Goal: Obtain resource: Download file/media

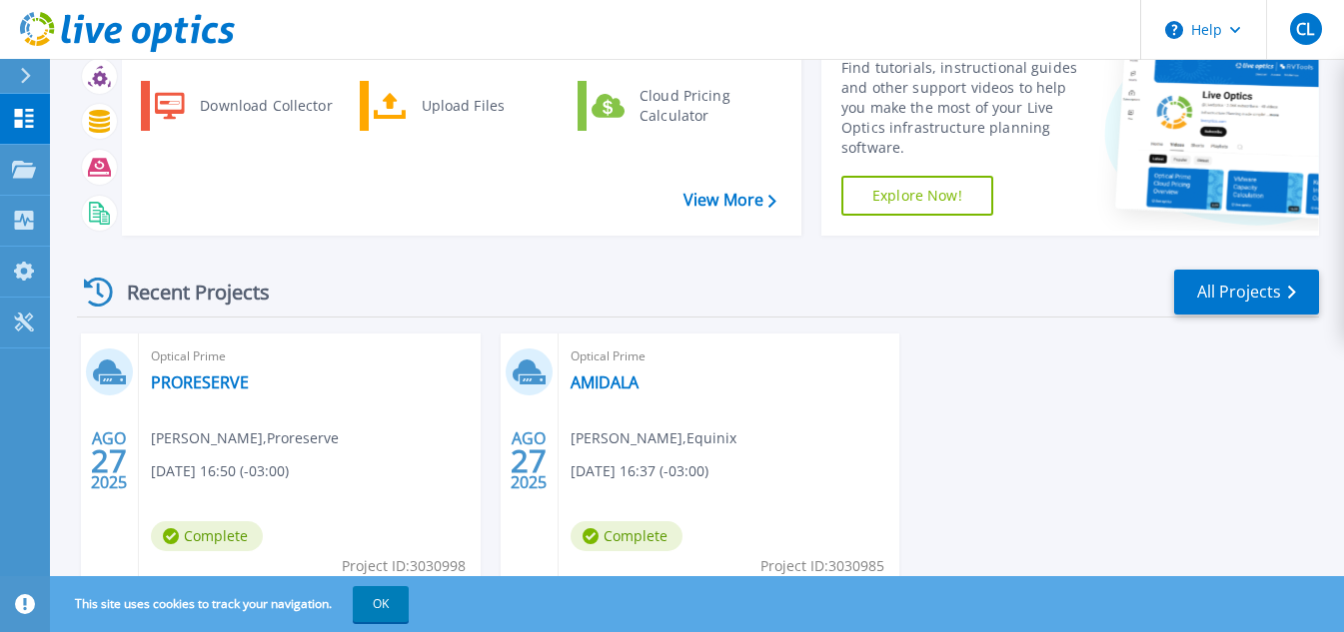
scroll to position [176, 0]
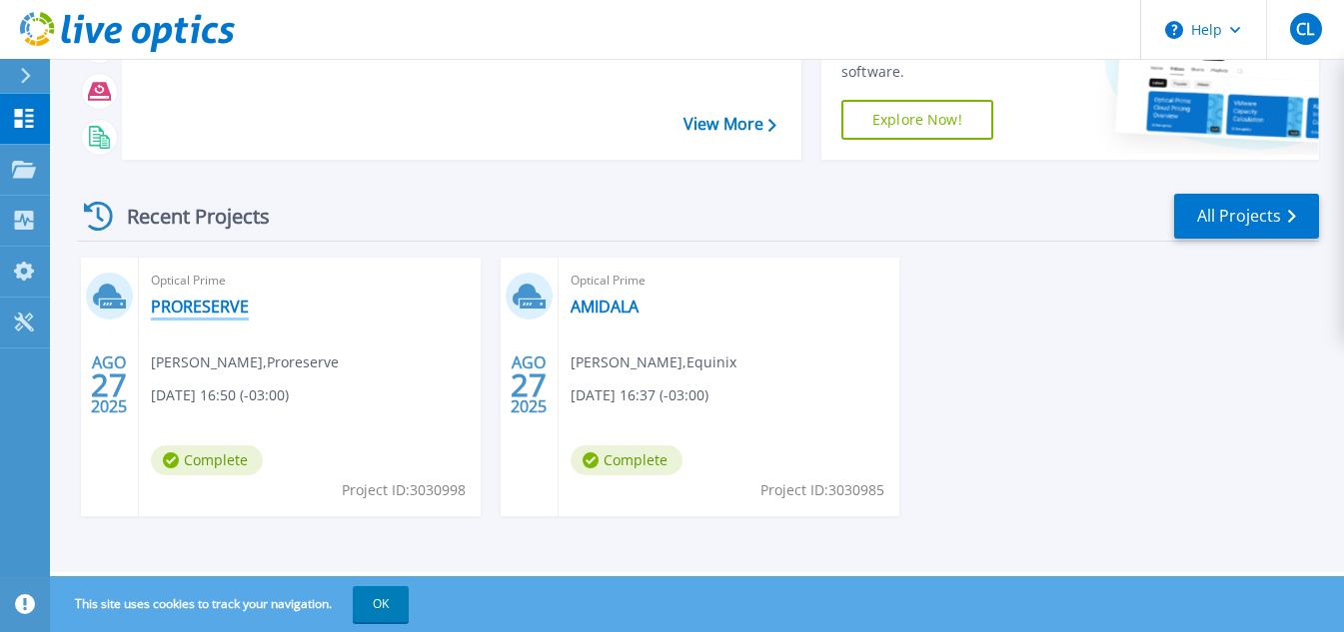
click at [185, 314] on link "PRORESERVE" at bounding box center [200, 307] width 98 height 20
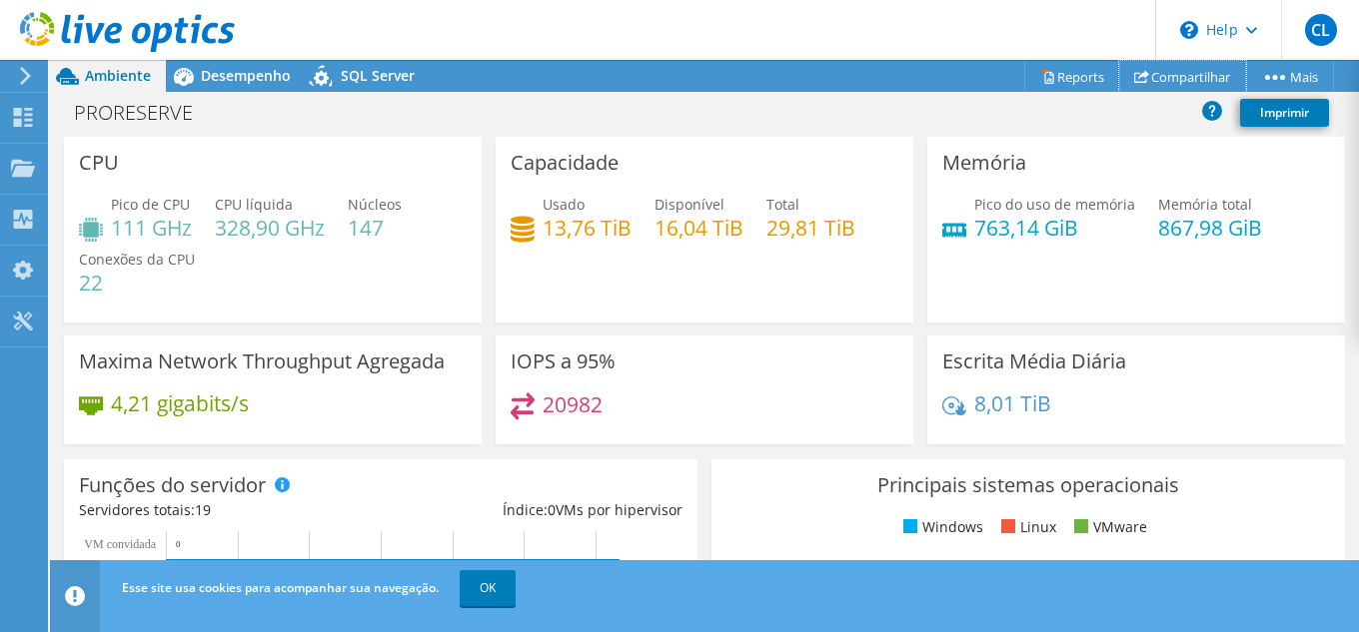
click at [1170, 81] on link "Compartilhar" at bounding box center [1182, 76] width 127 height 31
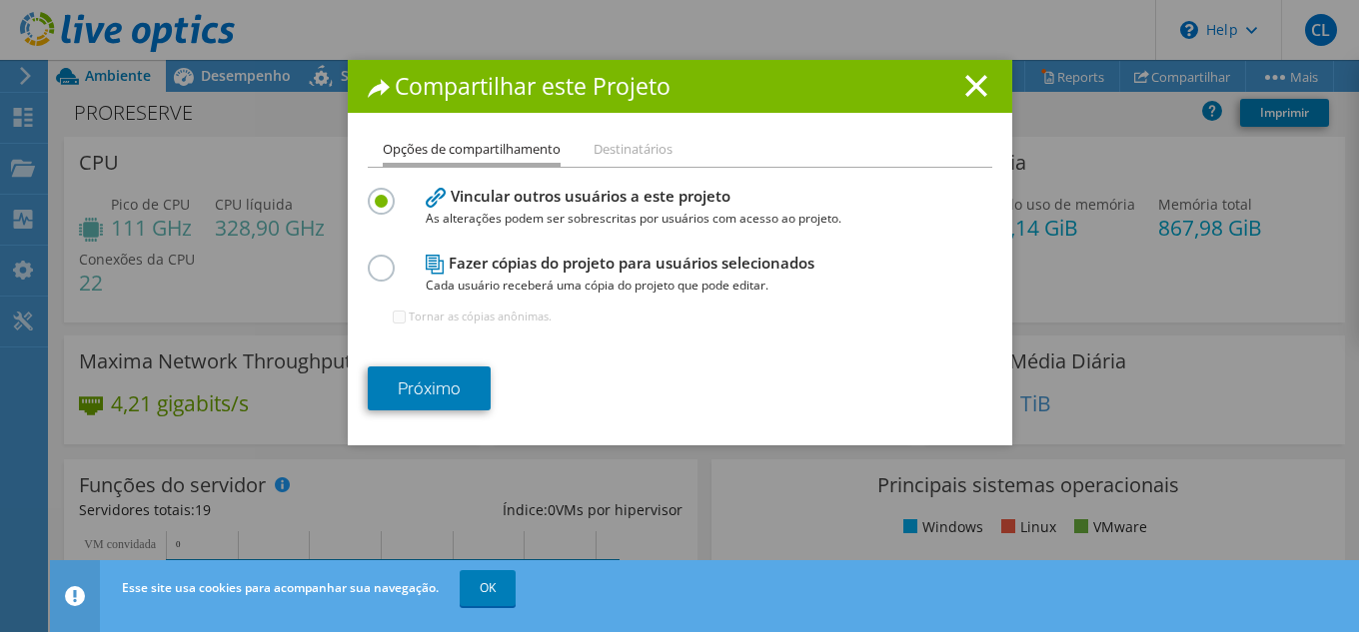
click at [636, 147] on li "Destinatários" at bounding box center [632, 150] width 79 height 25
click at [458, 397] on link "Próximo" at bounding box center [429, 389] width 123 height 44
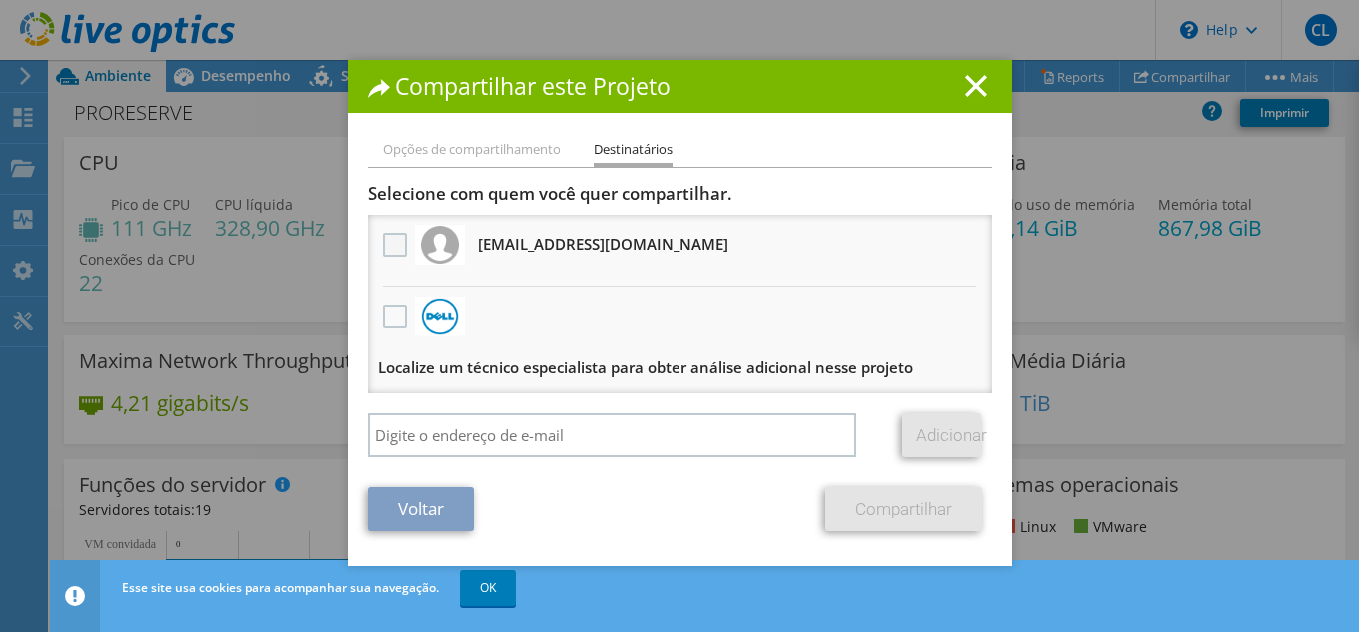
click at [392, 246] on label at bounding box center [397, 245] width 29 height 24
click at [0, 0] on input "checkbox" at bounding box center [0, 0] width 0 height 0
click at [857, 514] on link "Compartilhar" at bounding box center [903, 510] width 157 height 44
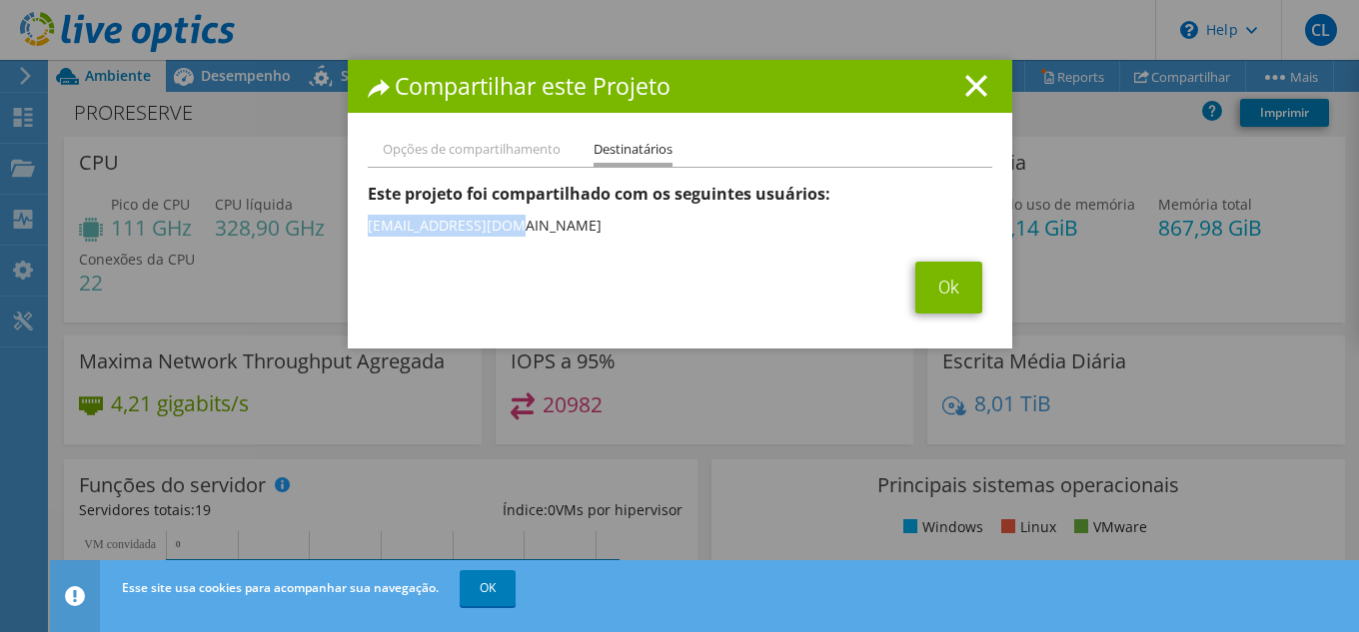
drag, startPoint x: 361, startPoint y: 231, endPoint x: 512, endPoint y: 228, distance: 150.9
click at [512, 228] on li "[EMAIL_ADDRESS][DOMAIN_NAME]" at bounding box center [680, 226] width 624 height 32
copy li "[EMAIL_ADDRESS][DOMAIN_NAME]"
click at [938, 282] on link "Ok" at bounding box center [948, 288] width 67 height 52
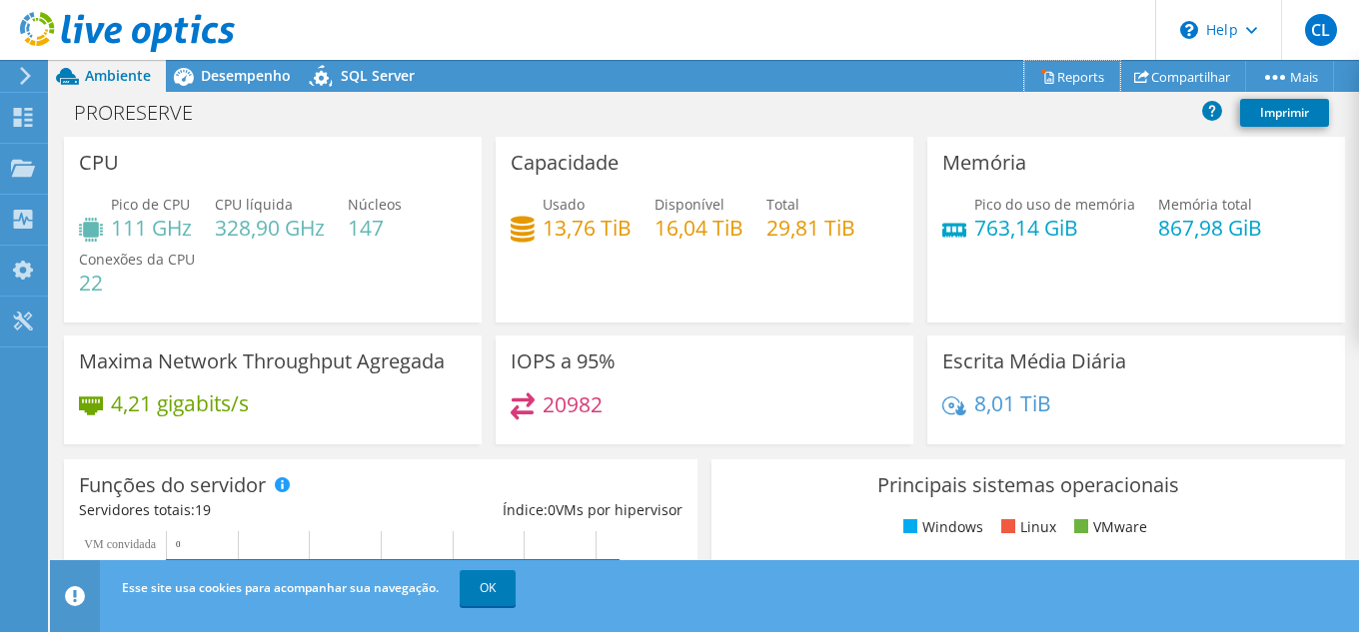
click at [1060, 72] on link "Reports" at bounding box center [1072, 76] width 96 height 31
click at [1041, 75] on icon at bounding box center [1047, 76] width 15 height 15
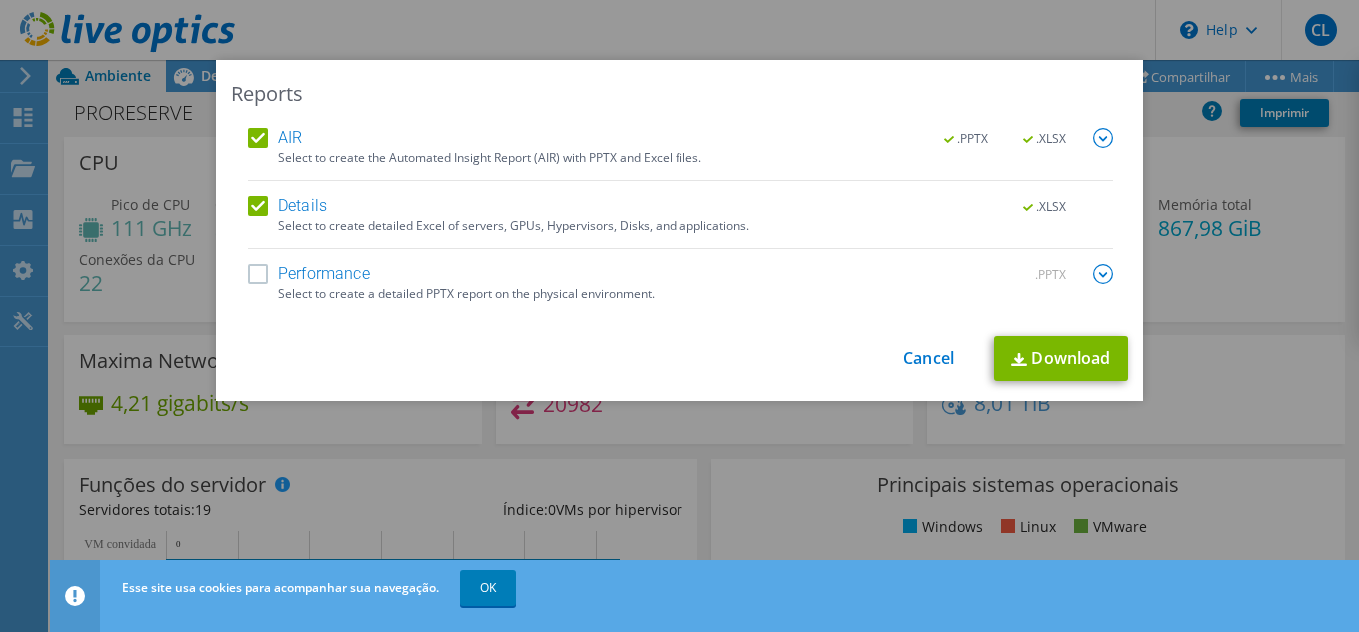
click at [256, 208] on label "Details" at bounding box center [287, 206] width 79 height 20
click at [0, 0] on input "Details" at bounding box center [0, 0] width 0 height 0
click at [248, 133] on label "AIR" at bounding box center [275, 138] width 54 height 20
click at [0, 0] on input "AIR" at bounding box center [0, 0] width 0 height 0
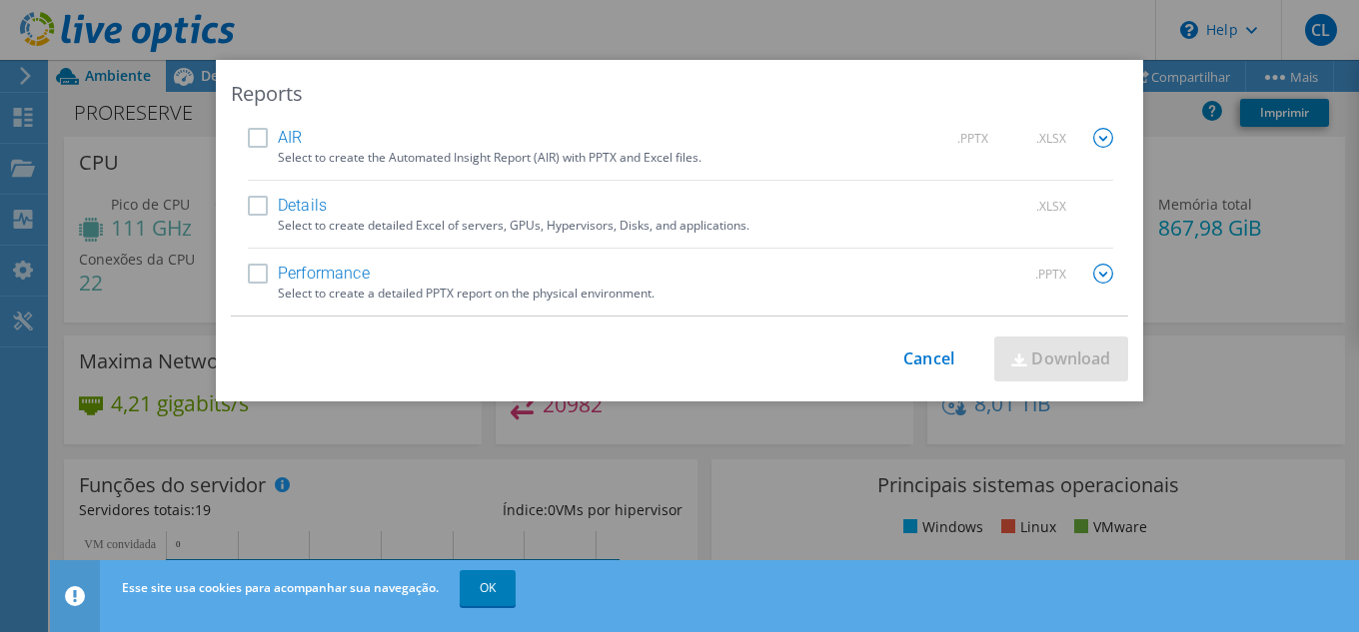
click at [258, 272] on label "Performance" at bounding box center [309, 274] width 122 height 20
click at [0, 0] on input "Performance" at bounding box center [0, 0] width 0 height 0
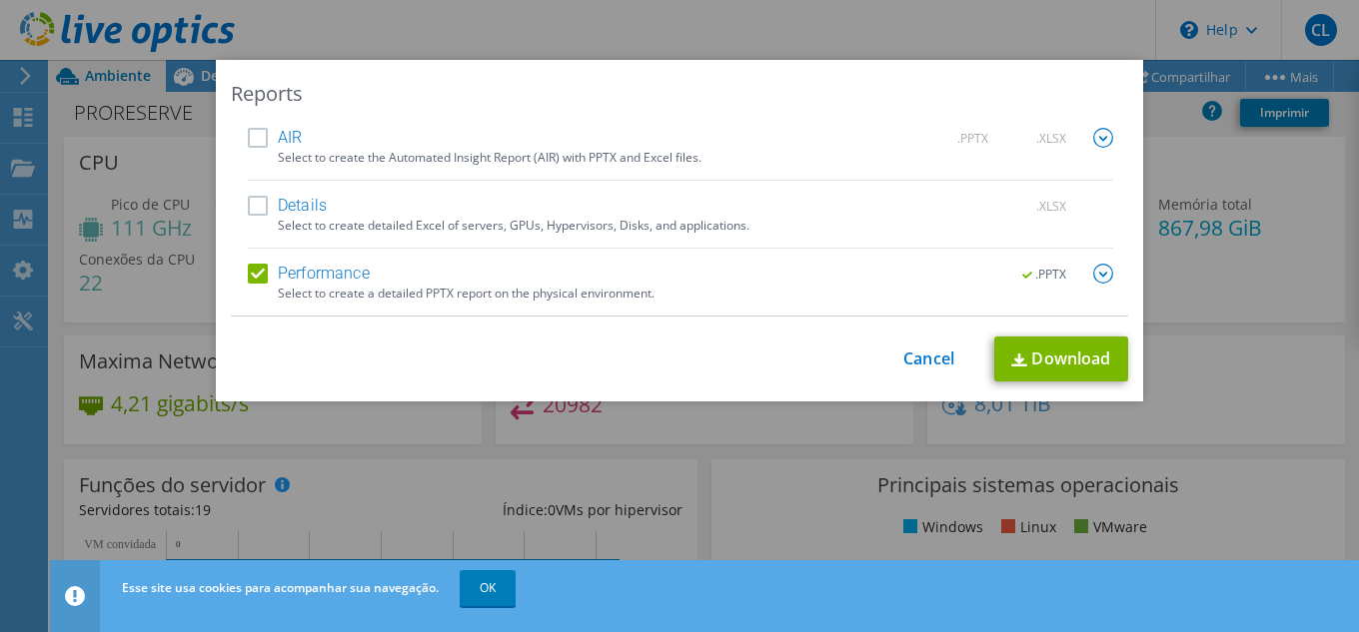
click at [1093, 278] on img at bounding box center [1103, 274] width 20 height 20
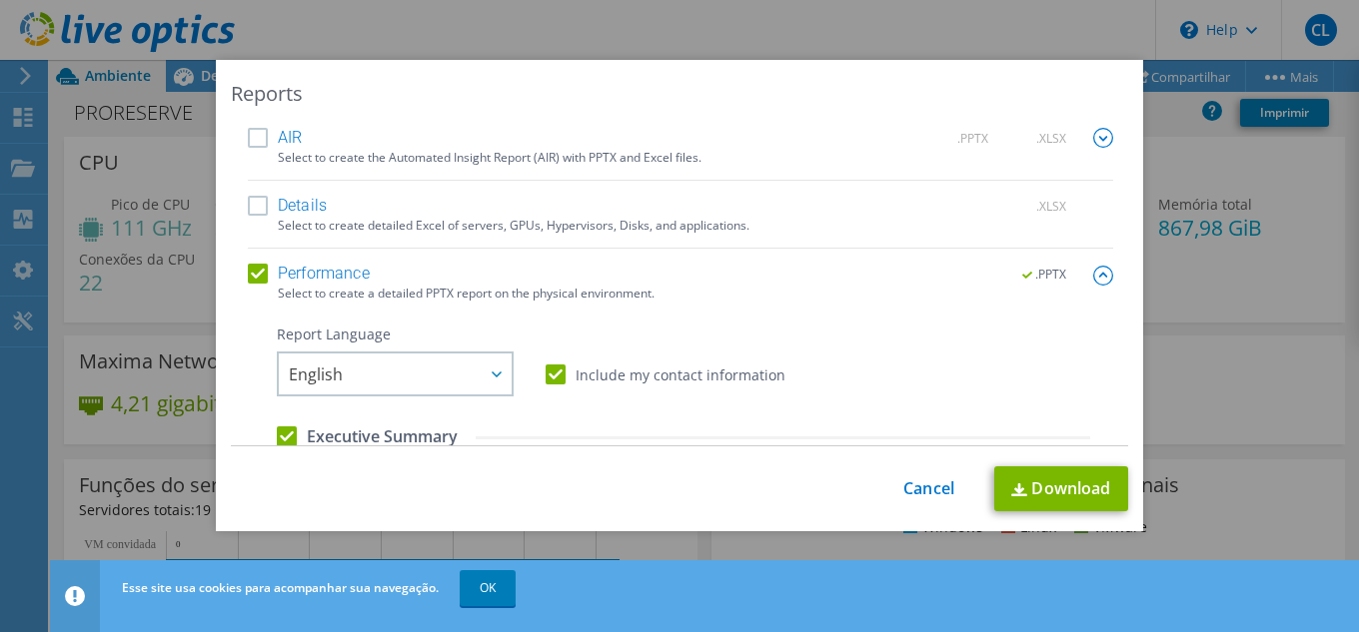
scroll to position [200, 0]
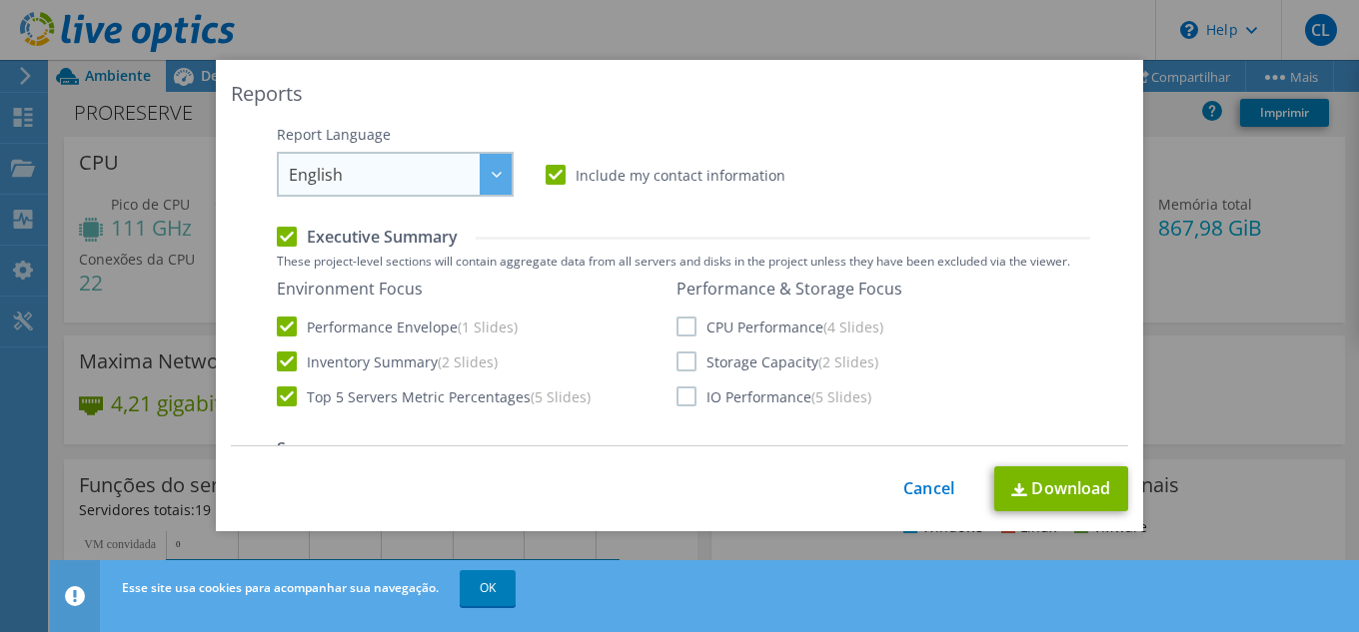
click at [481, 183] on div at bounding box center [496, 174] width 32 height 41
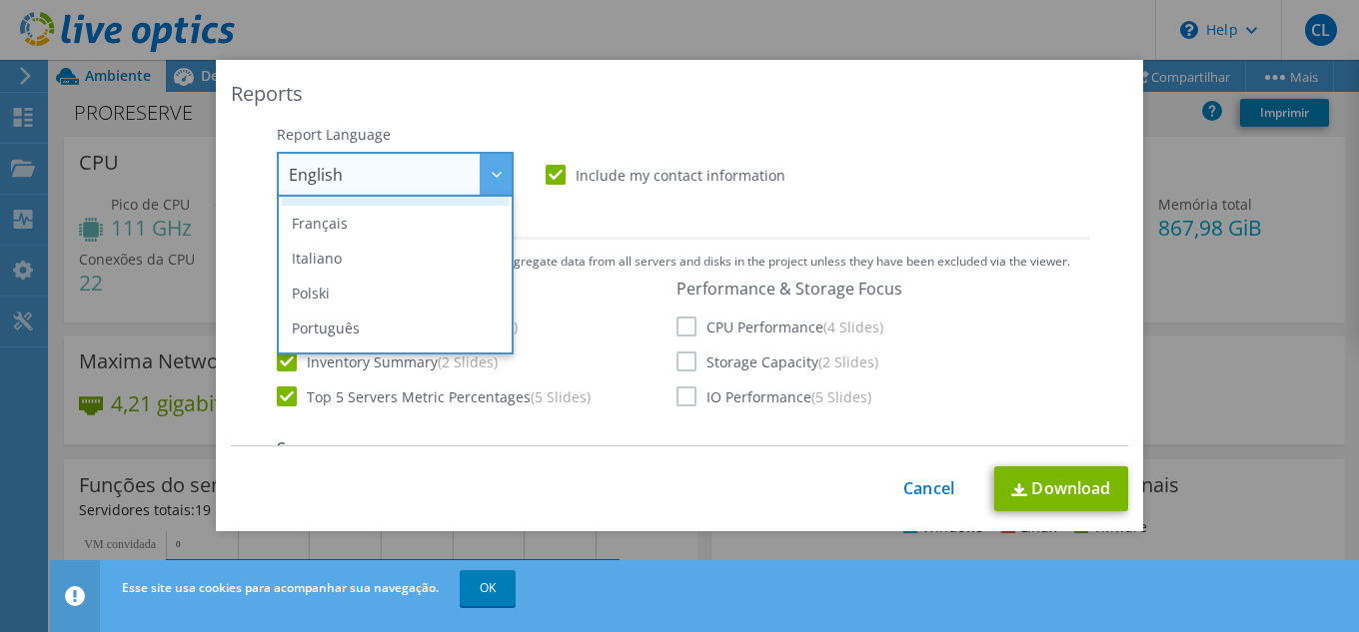
scroll to position [100, 0]
click at [357, 323] on li "Português" at bounding box center [395, 327] width 227 height 35
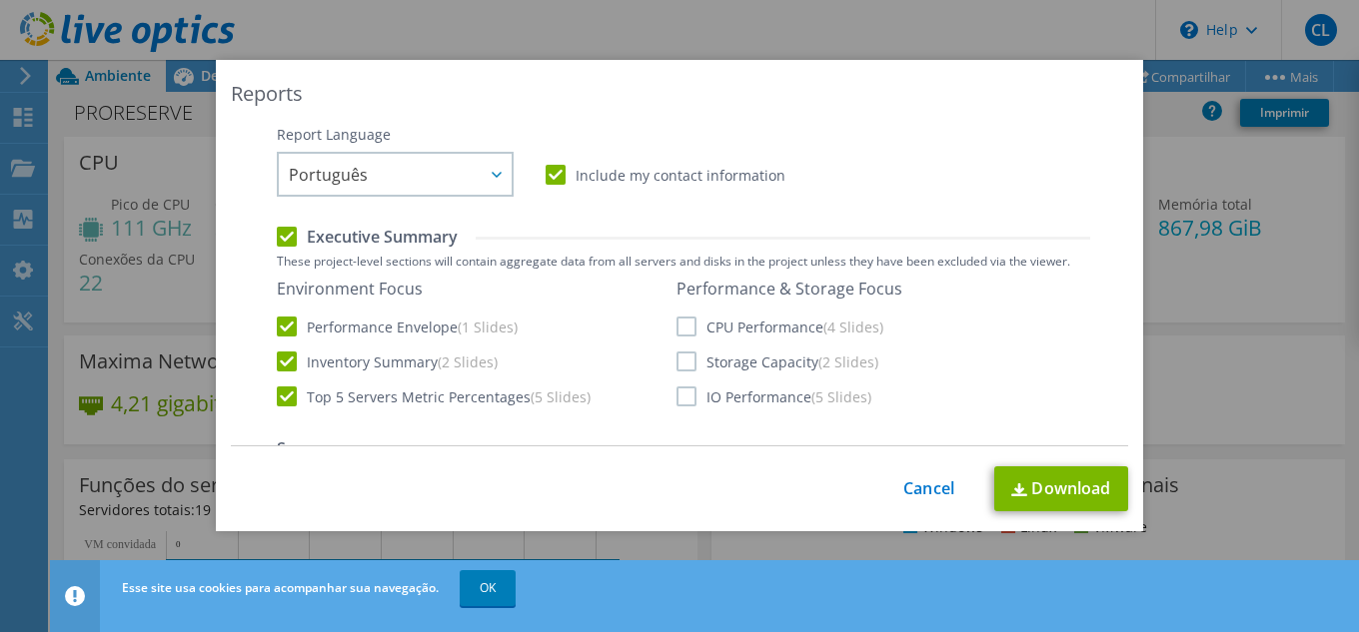
scroll to position [300, 0]
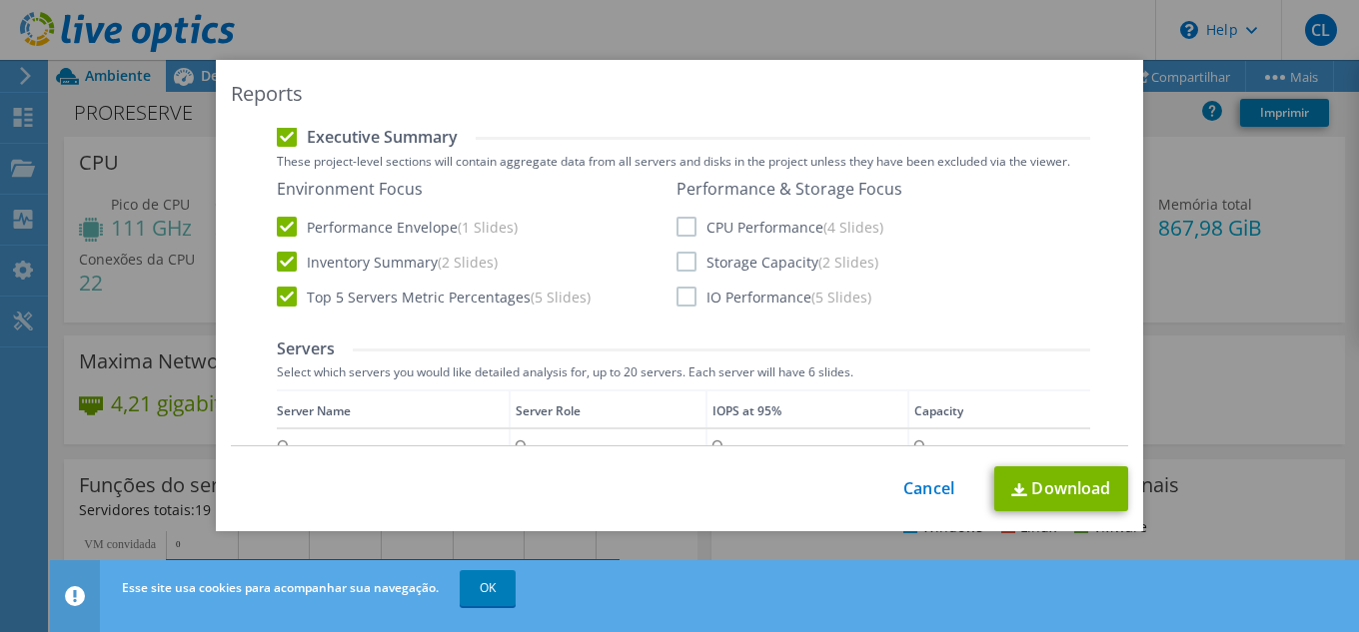
click at [677, 231] on label "CPU Performance (4 Slides)" at bounding box center [779, 227] width 207 height 20
click at [0, 0] on input "CPU Performance (4 Slides)" at bounding box center [0, 0] width 0 height 0
click at [682, 263] on label "Storage Capacity (2 Slides)" at bounding box center [777, 262] width 202 height 20
click at [0, 0] on input "Storage Capacity (2 Slides)" at bounding box center [0, 0] width 0 height 0
click at [679, 301] on label "IO Performance (5 Slides)" at bounding box center [773, 297] width 195 height 20
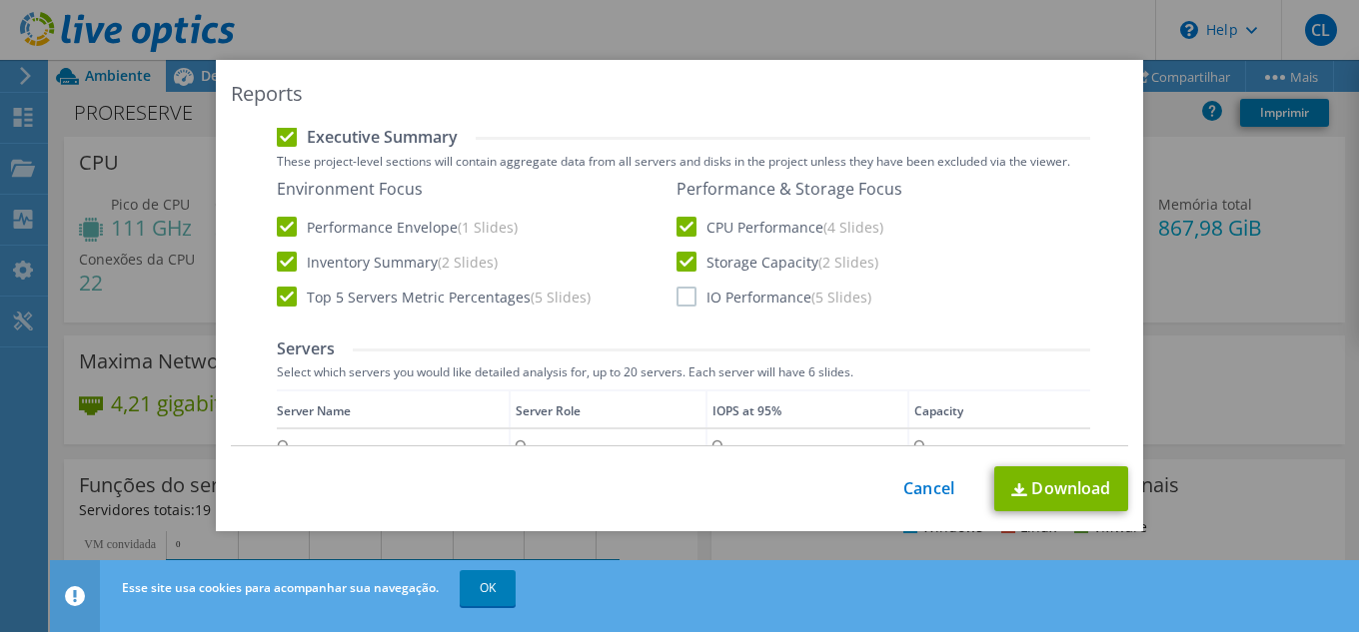
click at [0, 0] on input "IO Performance (5 Slides)" at bounding box center [0, 0] width 0 height 0
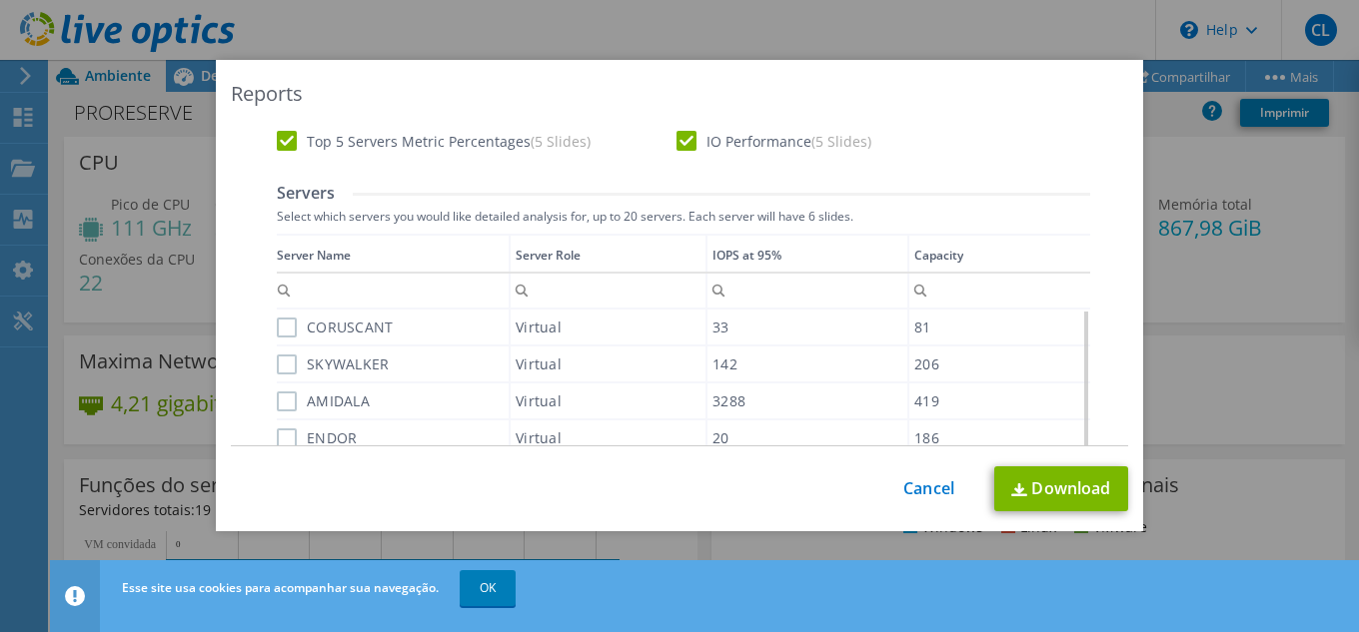
scroll to position [500, 0]
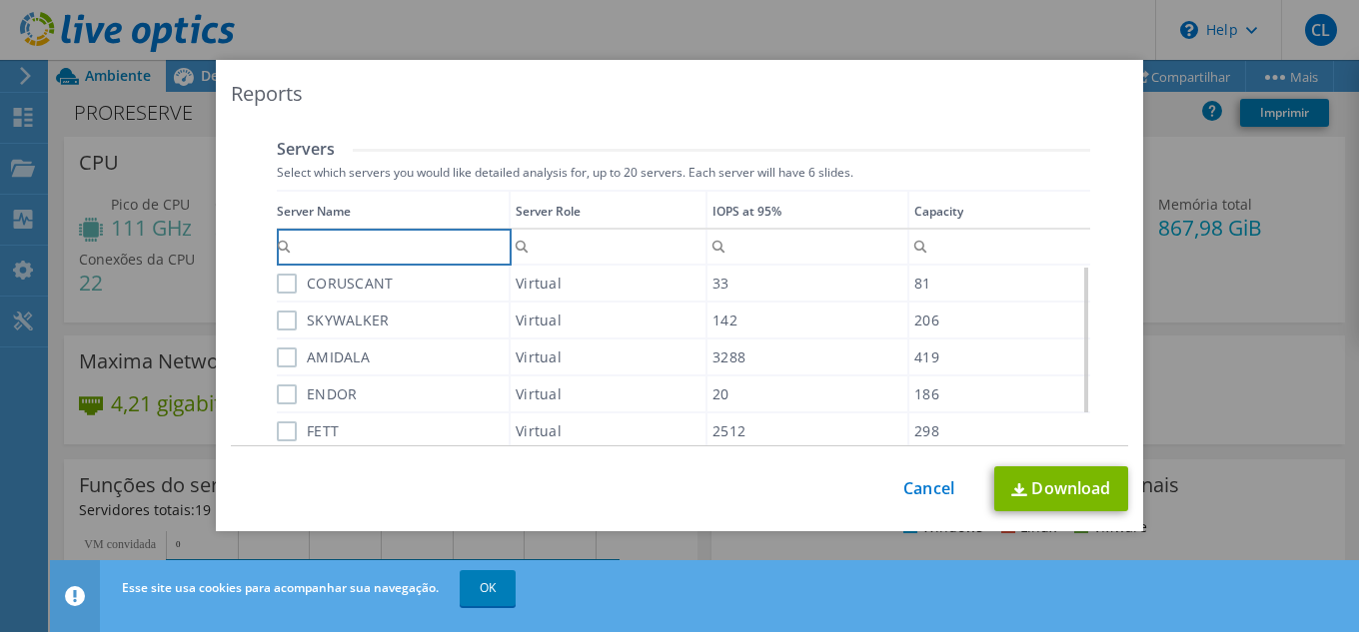
click at [339, 249] on input "Column Server Name, Filter cell" at bounding box center [393, 247] width 232 height 26
click at [248, 269] on div "Performance .PPTX Select to create a detailed PPTX report on the physical envir…" at bounding box center [680, 493] width 865 height 1458
click at [279, 287] on label "CORUSCANT" at bounding box center [335, 284] width 117 height 20
click at [0, 0] on input "CORUSCANT" at bounding box center [0, 0] width 0 height 0
click at [290, 325] on label "SKYWALKER" at bounding box center [333, 321] width 113 height 20
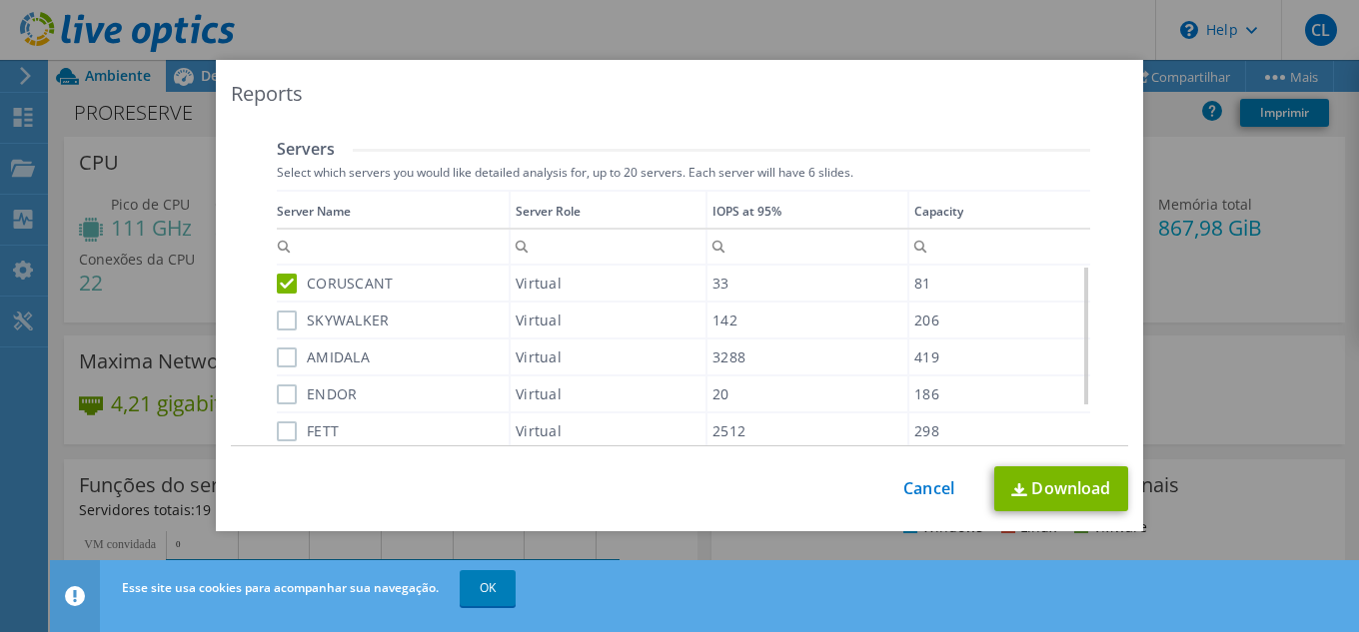
click at [0, 0] on input "SKYWALKER" at bounding box center [0, 0] width 0 height 0
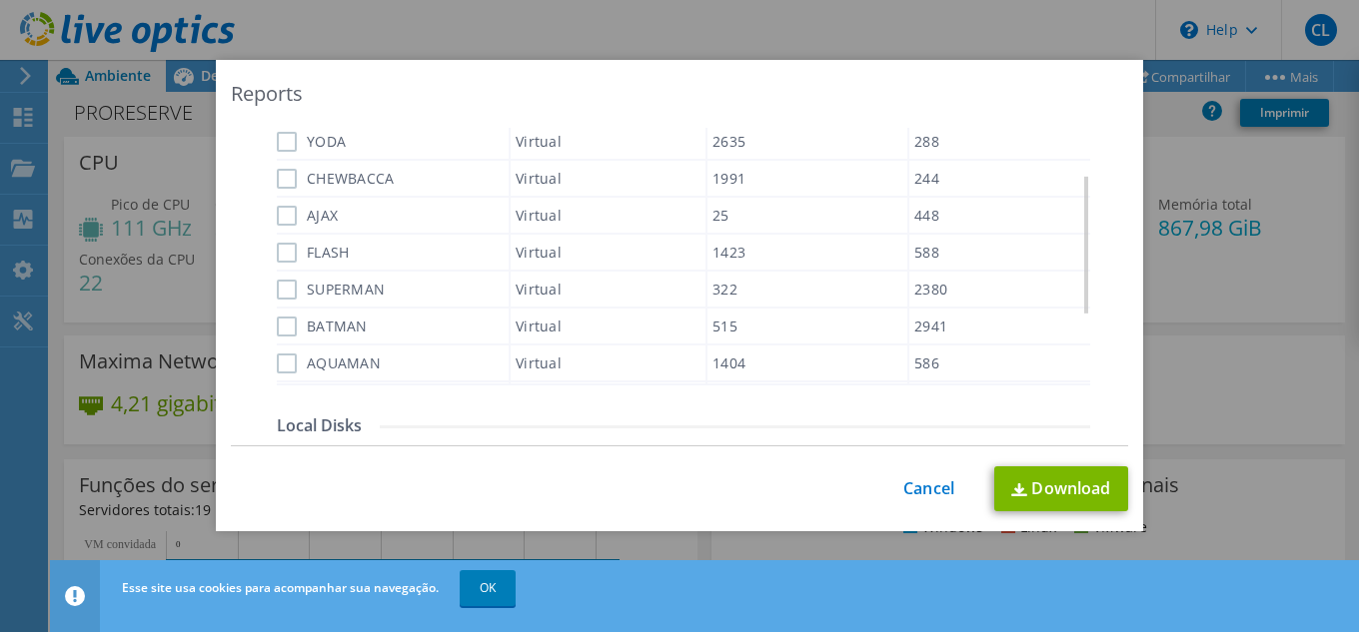
scroll to position [699, 0]
click at [281, 359] on label "AQUAMAN" at bounding box center [329, 362] width 104 height 20
click at [0, 0] on input "AQUAMAN" at bounding box center [0, 0] width 0 height 0
click at [277, 329] on label "BATMAN" at bounding box center [322, 325] width 91 height 20
click at [0, 0] on input "BATMAN" at bounding box center [0, 0] width 0 height 0
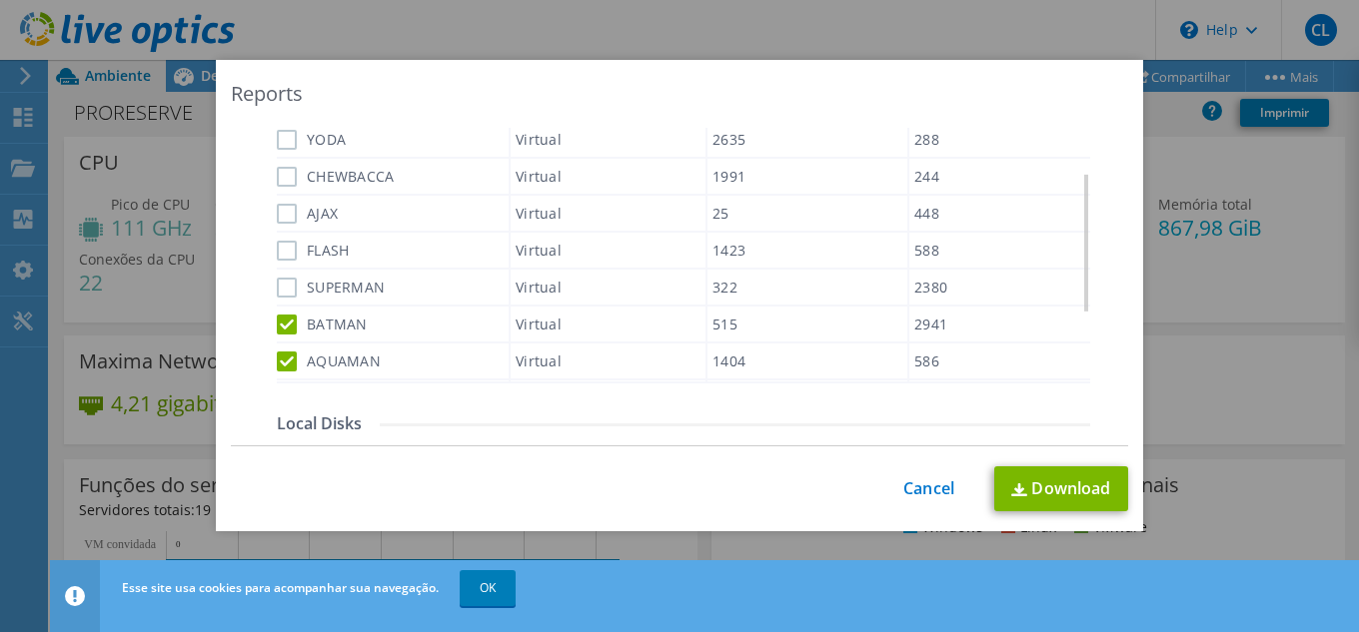
click at [280, 285] on label "SUPERMAN" at bounding box center [331, 288] width 108 height 20
click at [0, 0] on input "SUPERMAN" at bounding box center [0, 0] width 0 height 0
click at [287, 248] on label "FLASH" at bounding box center [313, 251] width 72 height 20
click at [0, 0] on input "FLASH" at bounding box center [0, 0] width 0 height 0
click at [284, 214] on label "AJAX" at bounding box center [307, 214] width 61 height 20
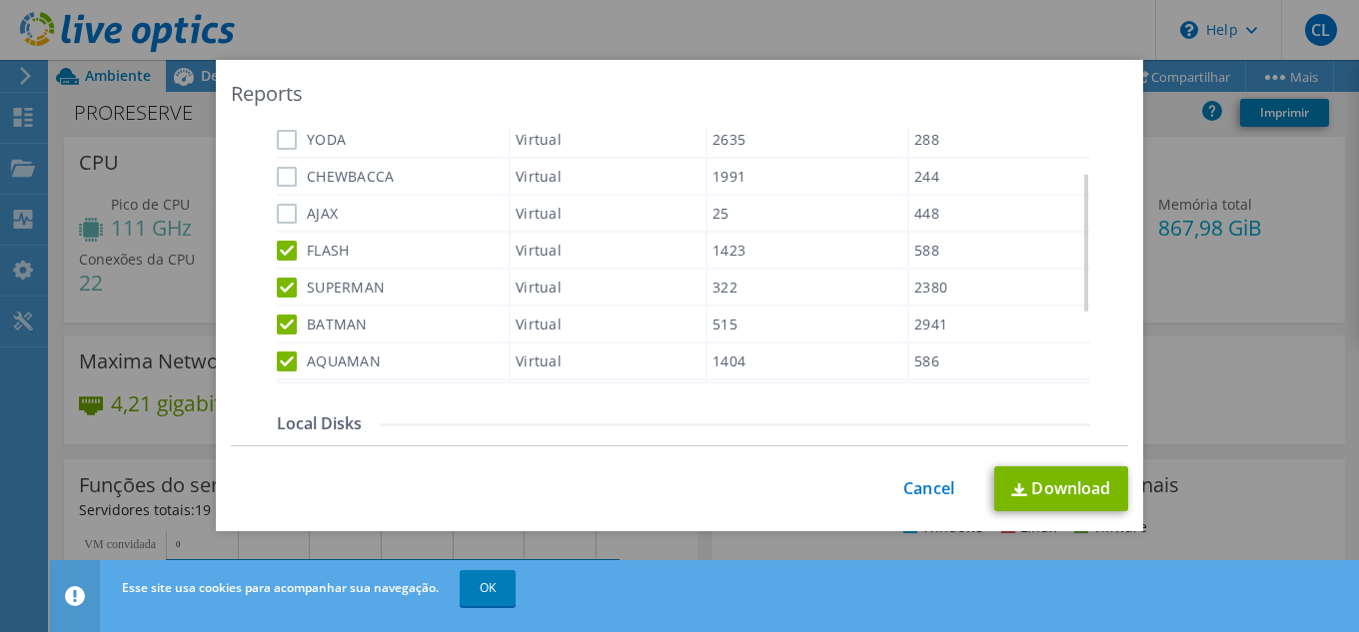
click at [0, 0] on input "AJAX" at bounding box center [0, 0] width 0 height 0
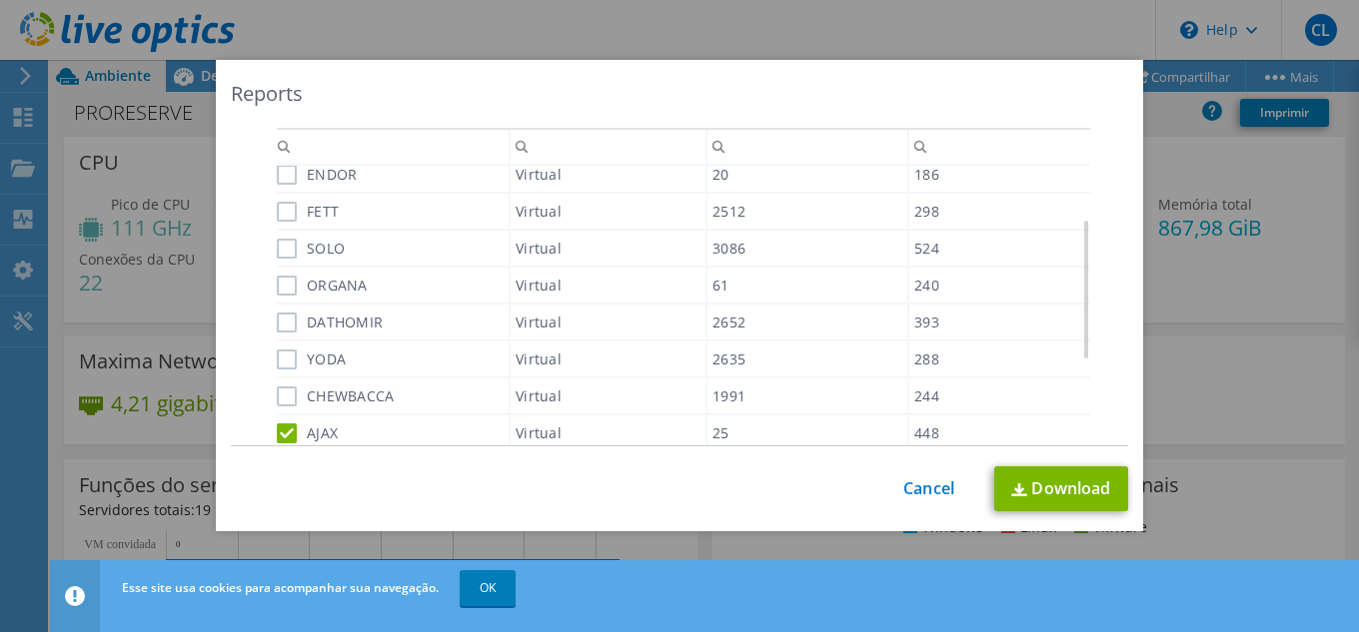
click at [285, 399] on label "CHEWBACCA" at bounding box center [336, 397] width 118 height 20
click at [0, 0] on input "CHEWBACCA" at bounding box center [0, 0] width 0 height 0
click at [279, 361] on label "YODA" at bounding box center [311, 360] width 69 height 20
click at [0, 0] on input "YODA" at bounding box center [0, 0] width 0 height 0
click at [279, 314] on label "DATHOMIR" at bounding box center [330, 323] width 106 height 20
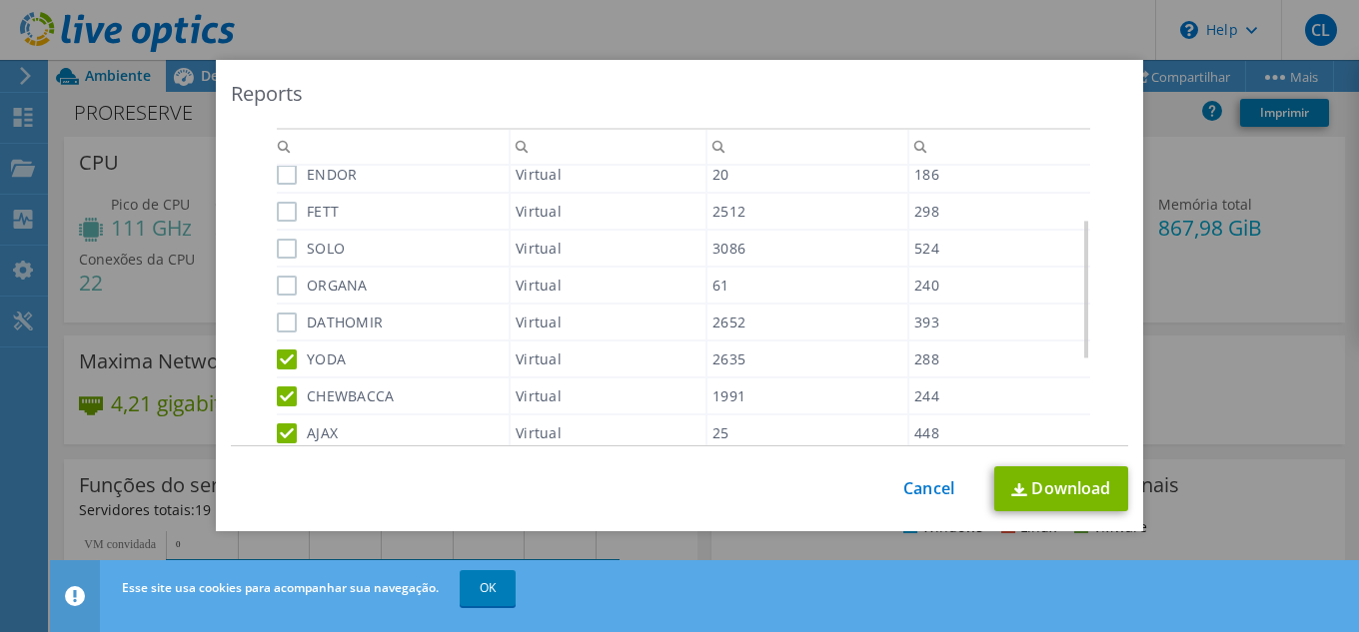
click at [0, 0] on input "DATHOMIR" at bounding box center [0, 0] width 0 height 0
click at [277, 286] on label "ORGANA" at bounding box center [322, 286] width 91 height 20
click at [0, 0] on input "ORGANA" at bounding box center [0, 0] width 0 height 0
click at [277, 251] on label "SOLO" at bounding box center [311, 249] width 68 height 20
click at [0, 0] on input "SOLO" at bounding box center [0, 0] width 0 height 0
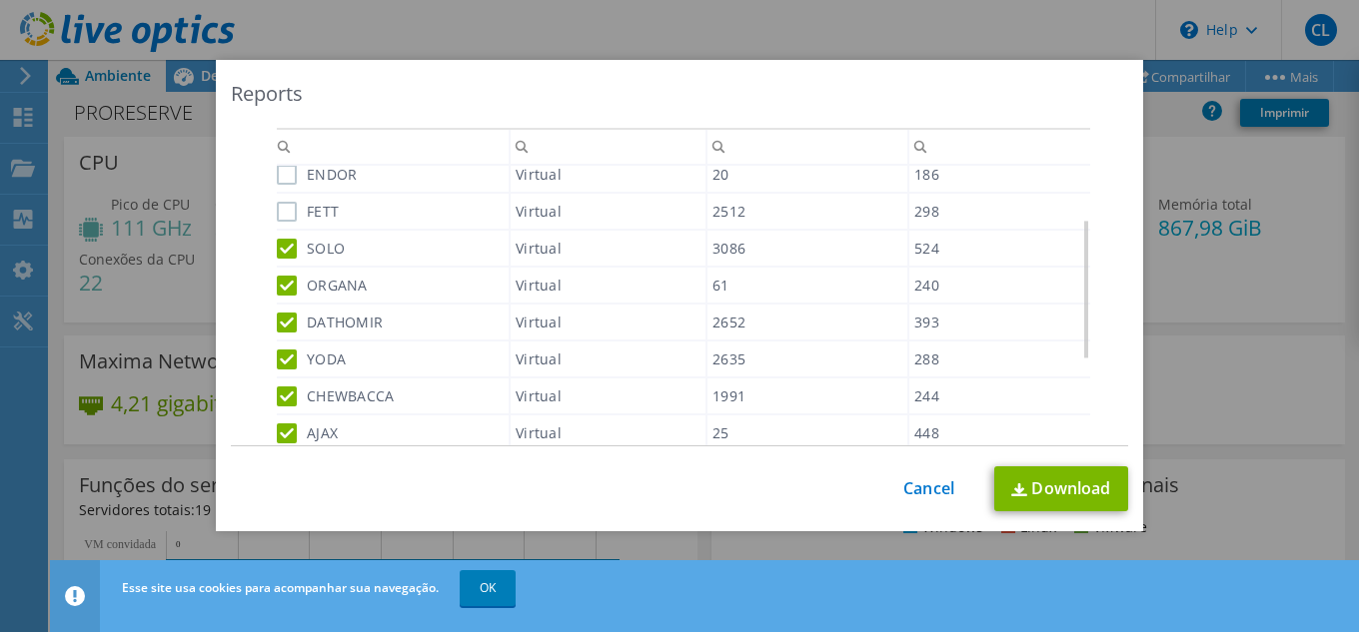
click at [277, 209] on label "FETT" at bounding box center [308, 212] width 62 height 20
click at [0, 0] on input "FETT" at bounding box center [0, 0] width 0 height 0
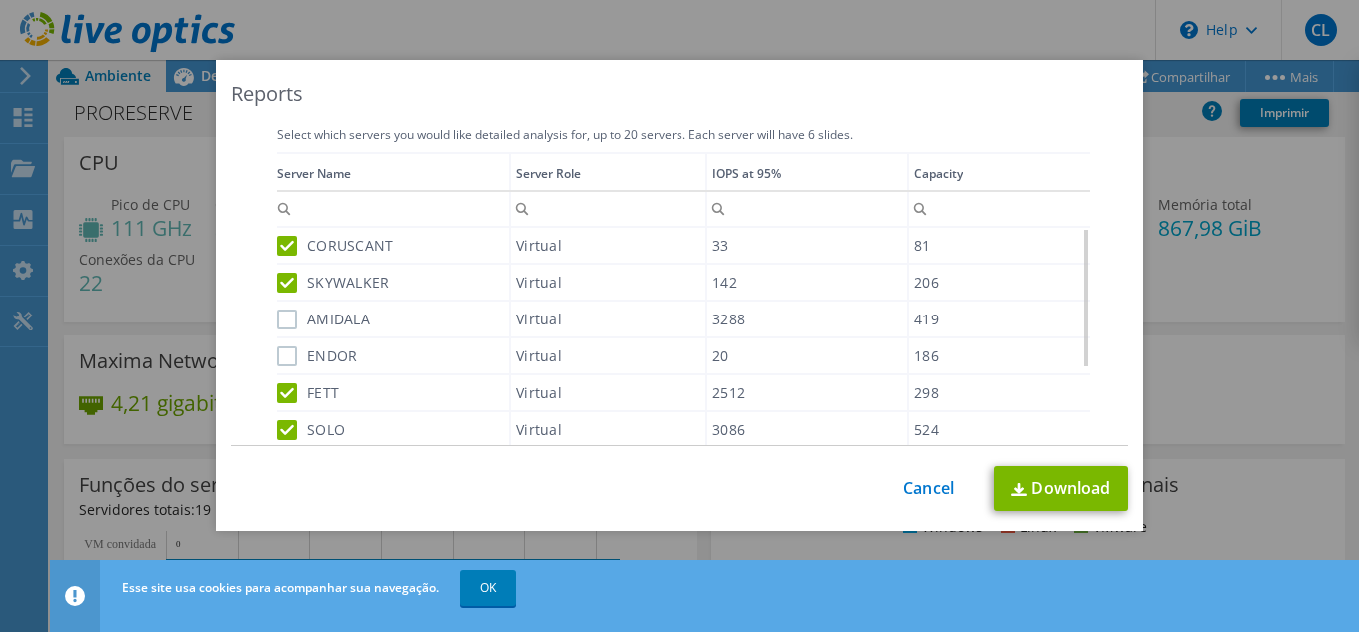
scroll to position [500, 0]
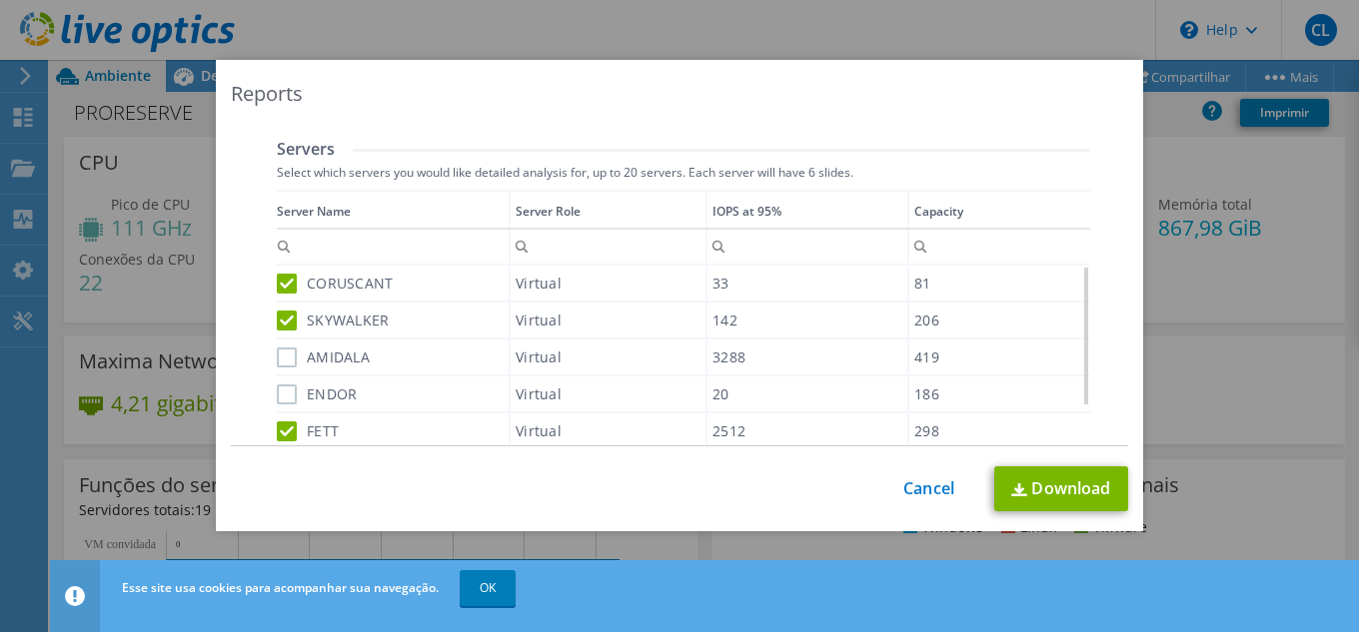
click at [291, 362] on label "AMIDALA" at bounding box center [323, 358] width 93 height 20
click at [0, 0] on input "AMIDALA" at bounding box center [0, 0] width 0 height 0
click at [285, 392] on label "ENDOR" at bounding box center [317, 395] width 80 height 20
click at [0, 0] on input "ENDOR" at bounding box center [0, 0] width 0 height 0
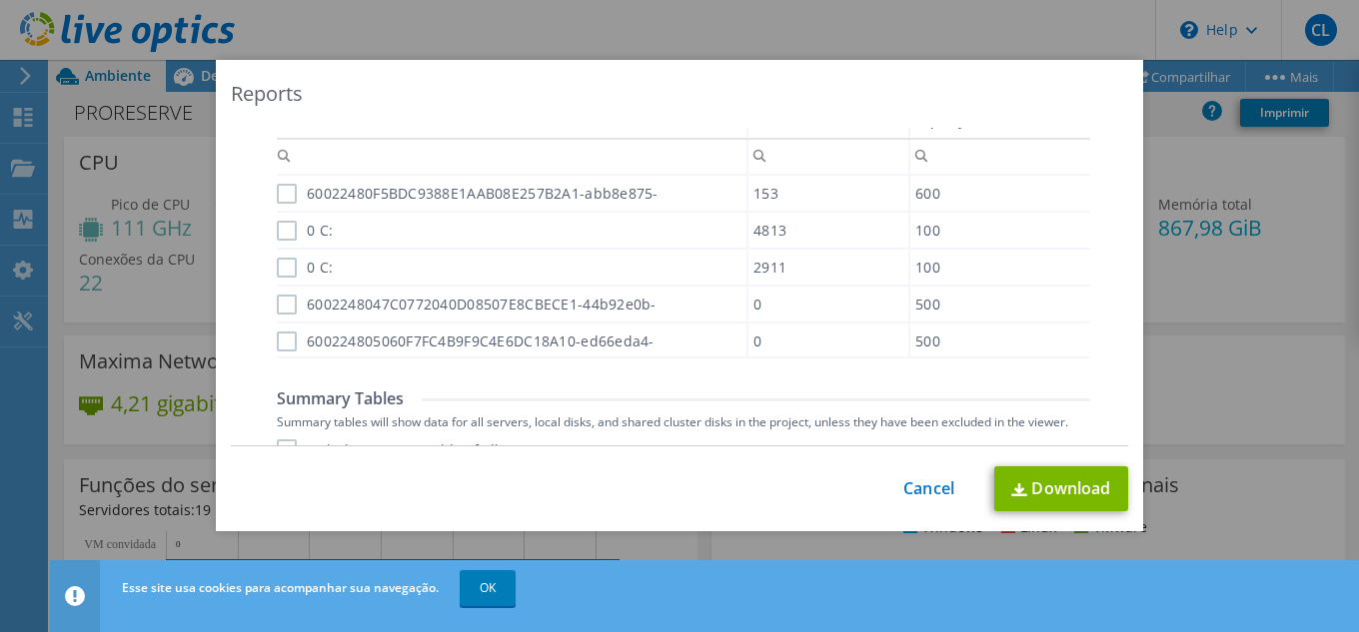
scroll to position [1276, 0]
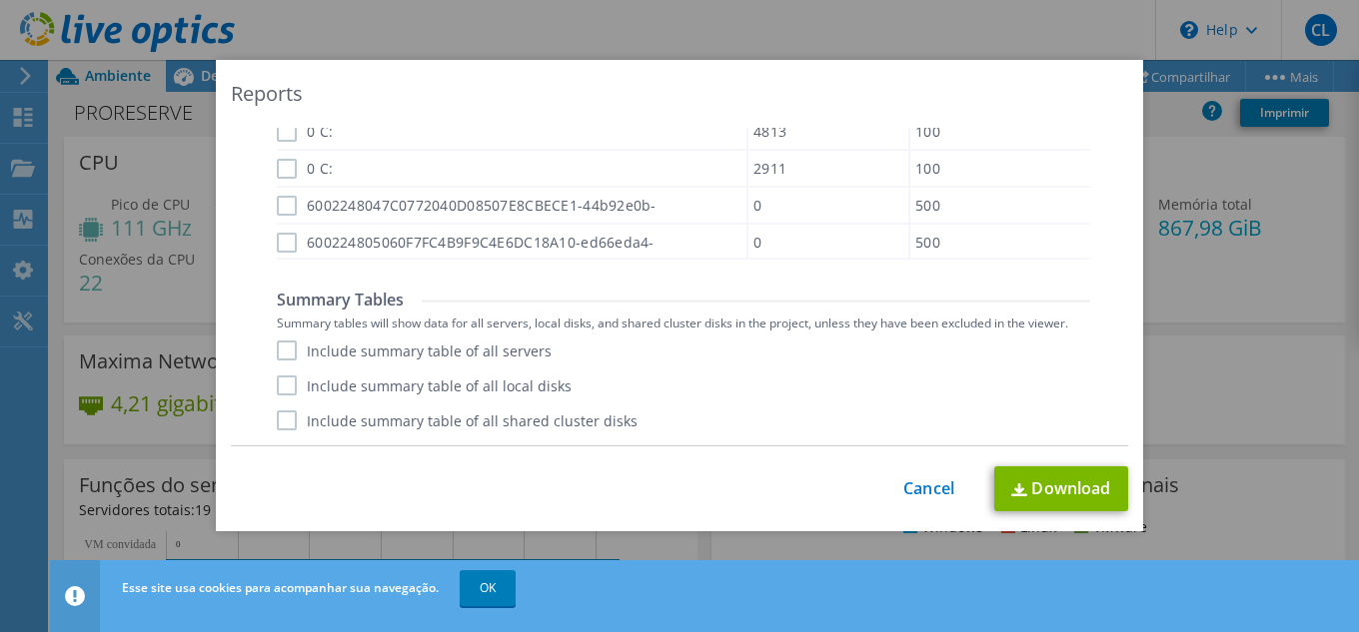
click at [279, 351] on label "Include summary table of all servers" at bounding box center [414, 351] width 275 height 20
click at [0, 0] on input "Include summary table of all servers" at bounding box center [0, 0] width 0 height 0
click at [285, 392] on label "Include summary table of all local disks" at bounding box center [424, 386] width 295 height 20
click at [0, 0] on input "Include summary table of all local disks" at bounding box center [0, 0] width 0 height 0
click at [281, 427] on label "Include summary table of all shared cluster disks" at bounding box center [457, 421] width 361 height 20
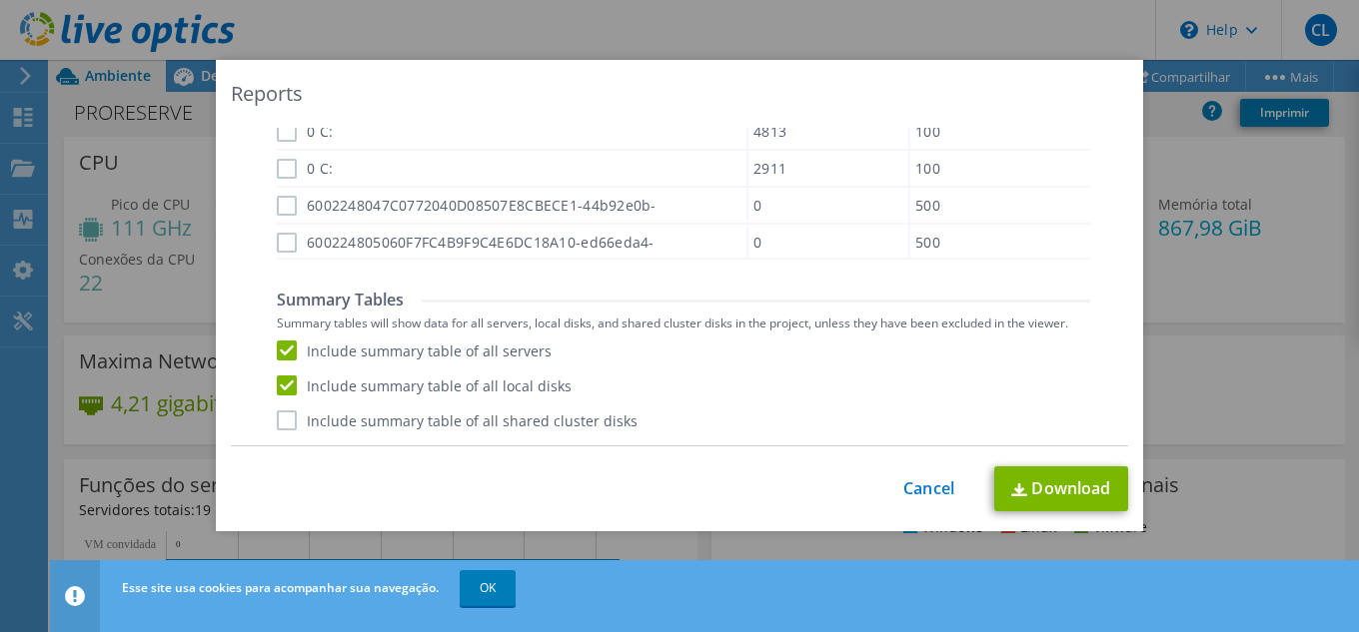
click at [0, 0] on input "Include summary table of all shared cluster disks" at bounding box center [0, 0] width 0 height 0
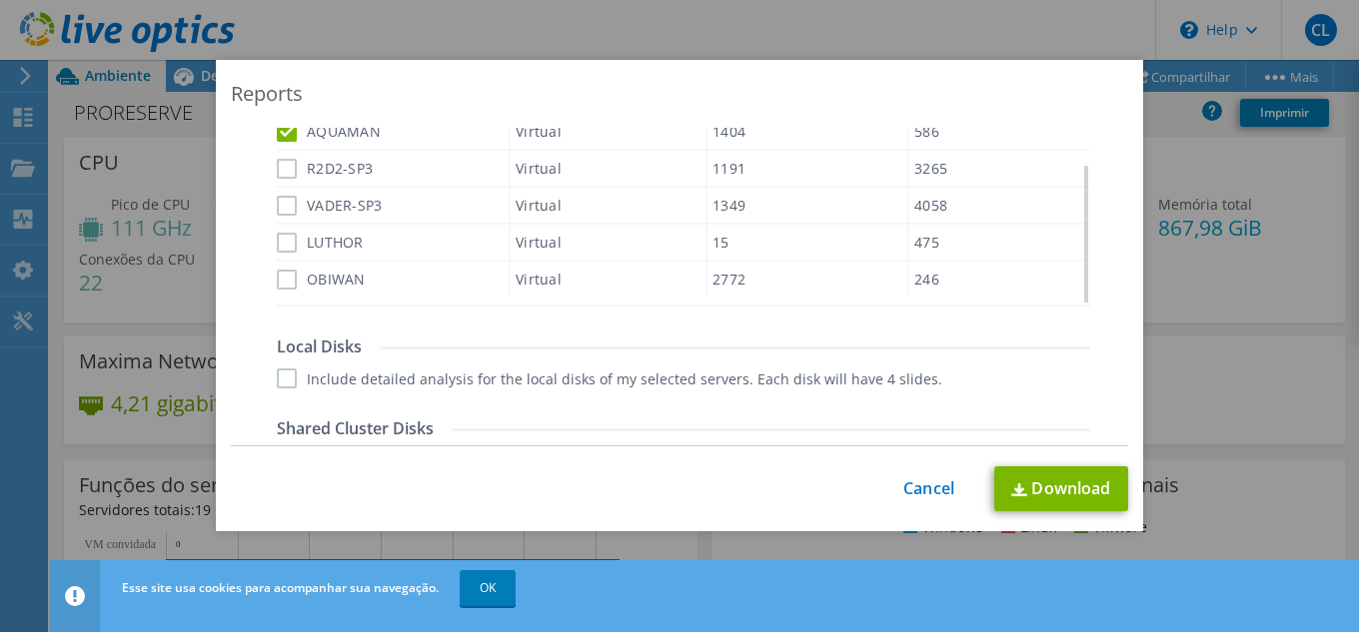
scroll to position [676, 0]
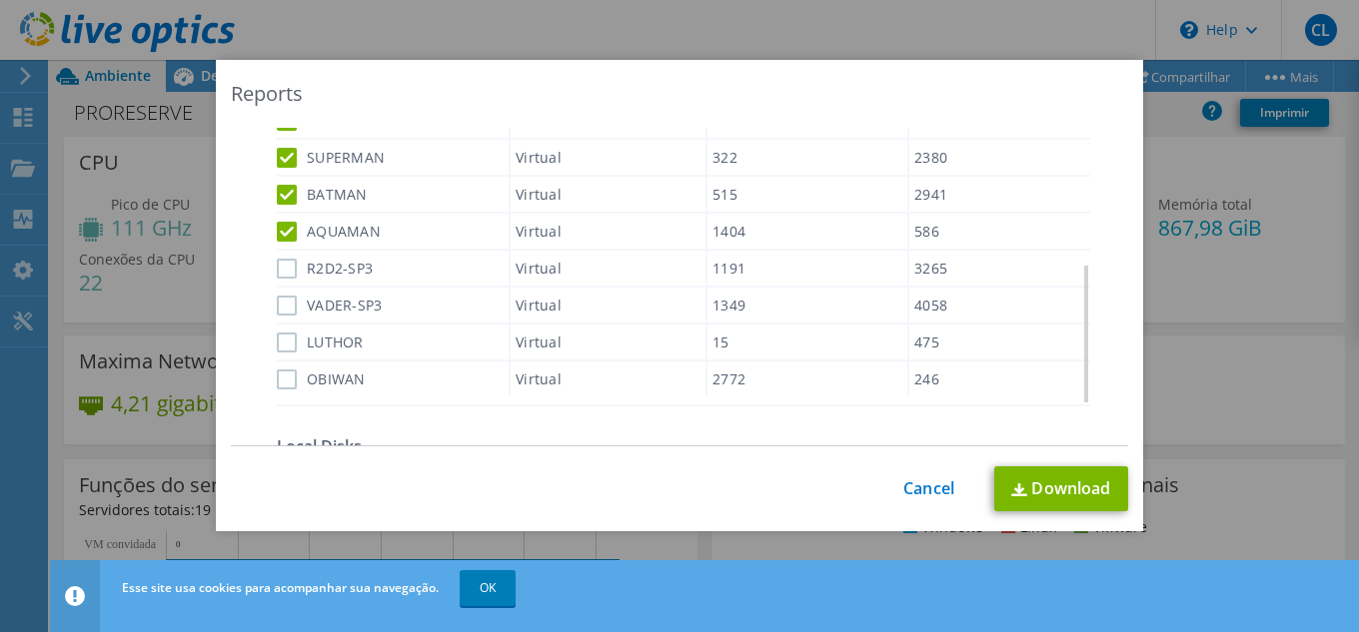
click at [282, 266] on label "R2D2-SP3" at bounding box center [325, 269] width 96 height 20
click at [0, 0] on input "R2D2-SP3" at bounding box center [0, 0] width 0 height 0
click at [281, 305] on label "VADER-SP3" at bounding box center [330, 306] width 106 height 20
click at [0, 0] on input "VADER-SP3" at bounding box center [0, 0] width 0 height 0
click at [278, 345] on label "LUTHOR" at bounding box center [320, 343] width 87 height 20
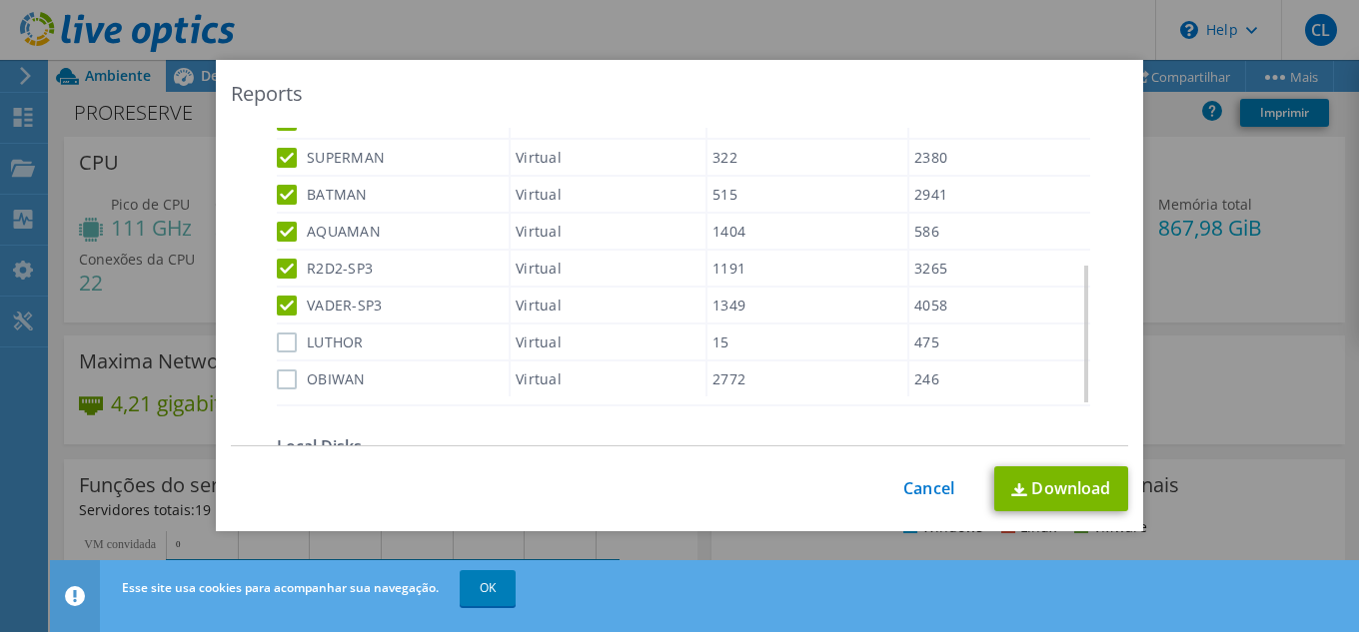
click at [0, 0] on input "LUTHOR" at bounding box center [0, 0] width 0 height 0
click at [277, 380] on label "OBIWAN" at bounding box center [321, 380] width 89 height 20
click at [0, 0] on input "OBIWAN" at bounding box center [0, 0] width 0 height 0
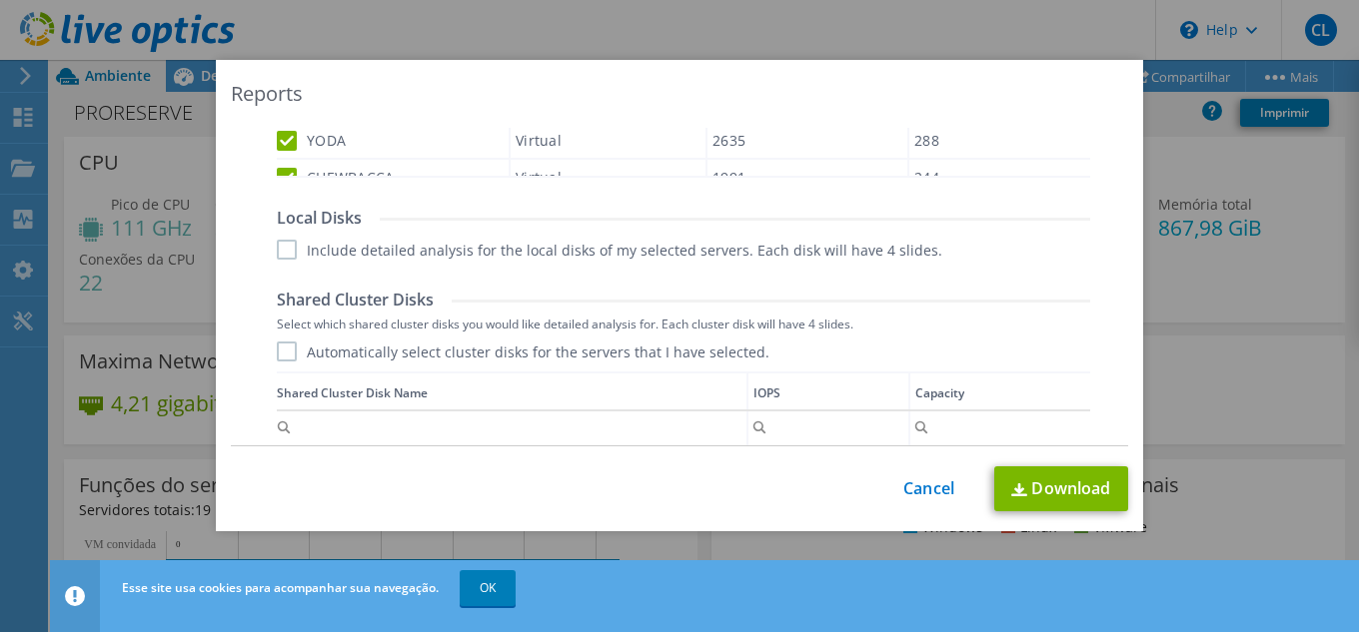
scroll to position [876, 0]
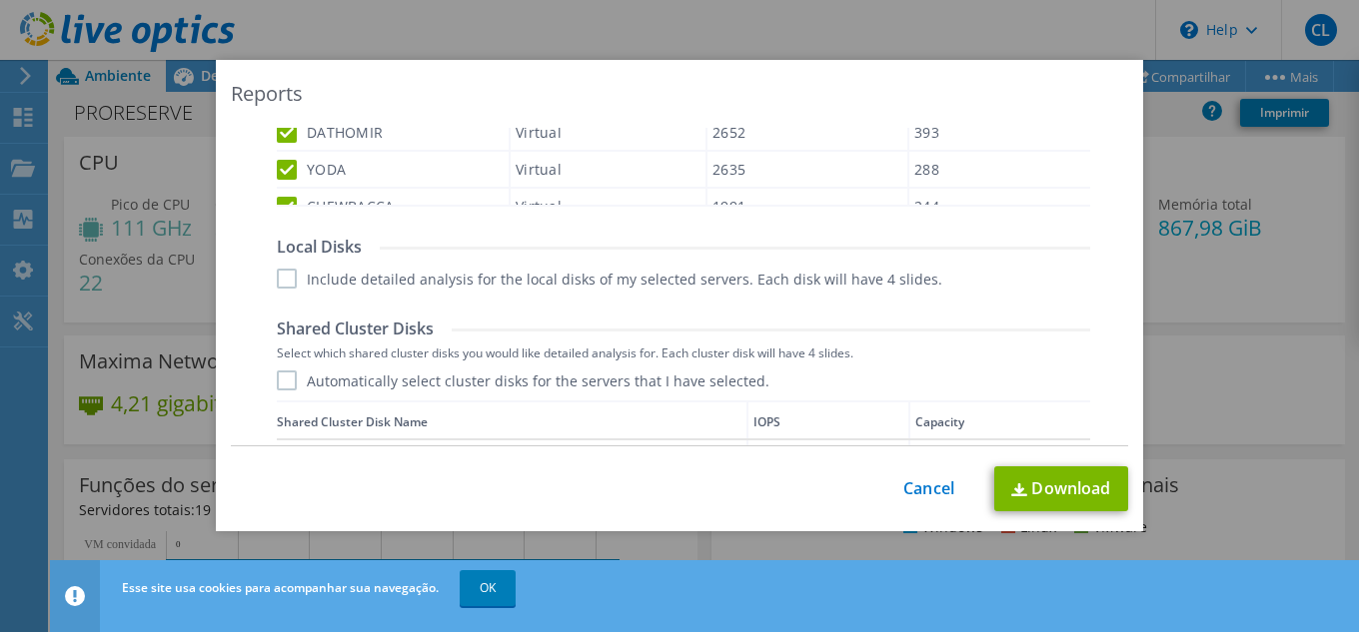
click at [293, 277] on label "Include detailed analysis for the local disks of my selected servers. Each disk…" at bounding box center [609, 279] width 665 height 20
click at [0, 0] on input "Include detailed analysis for the local disks of my selected servers. Each disk…" at bounding box center [0, 0] width 0 height 0
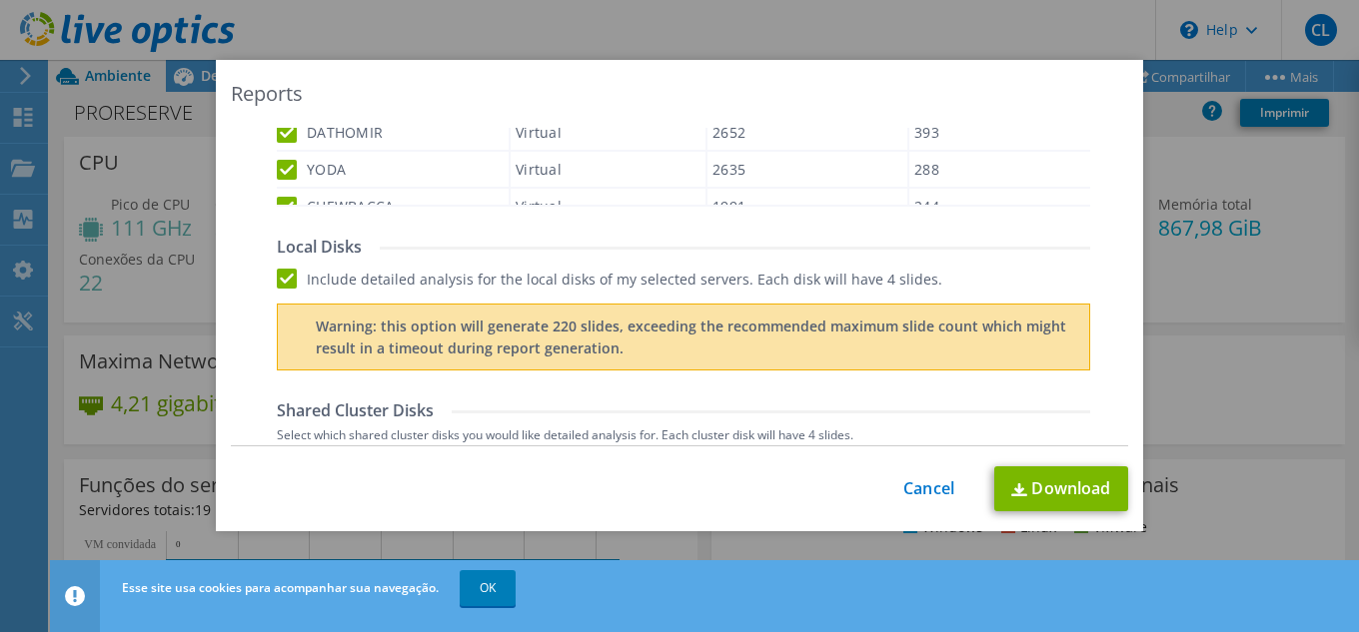
click at [284, 283] on label "Include detailed analysis for the local disks of my selected servers. Each disk…" at bounding box center [609, 279] width 665 height 20
click at [0, 0] on input "Include detailed analysis for the local disks of my selected servers. Each disk…" at bounding box center [0, 0] width 0 height 0
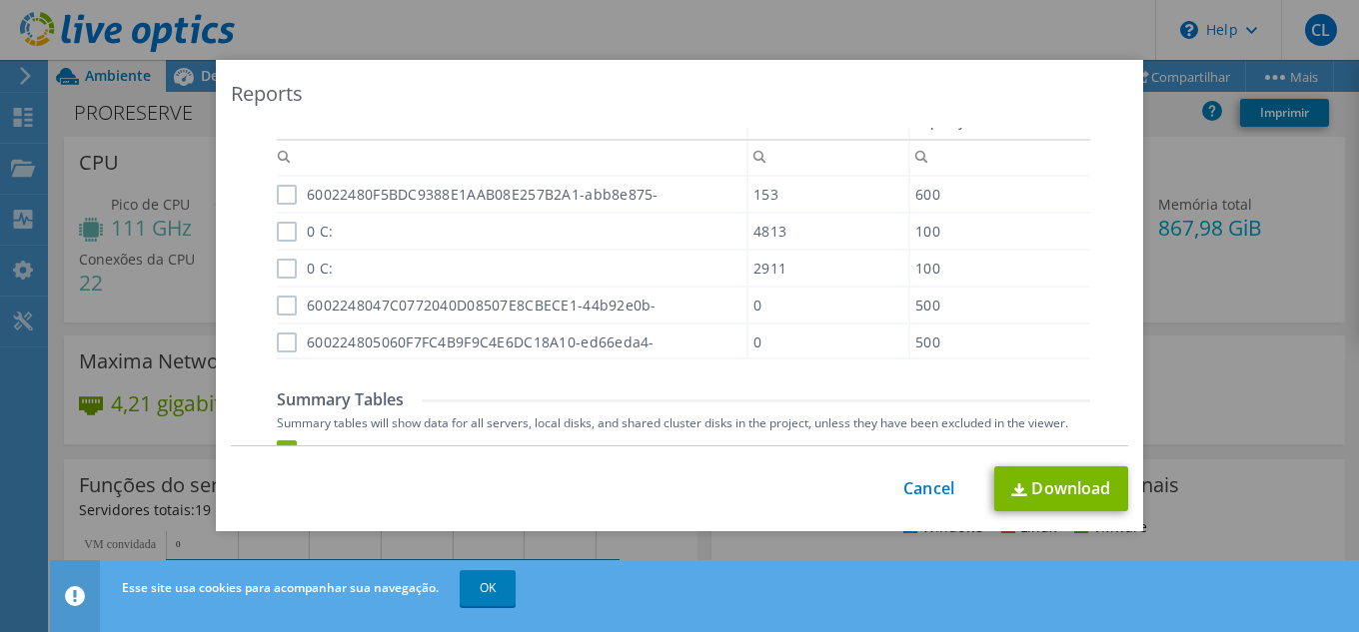
scroll to position [1076, 0]
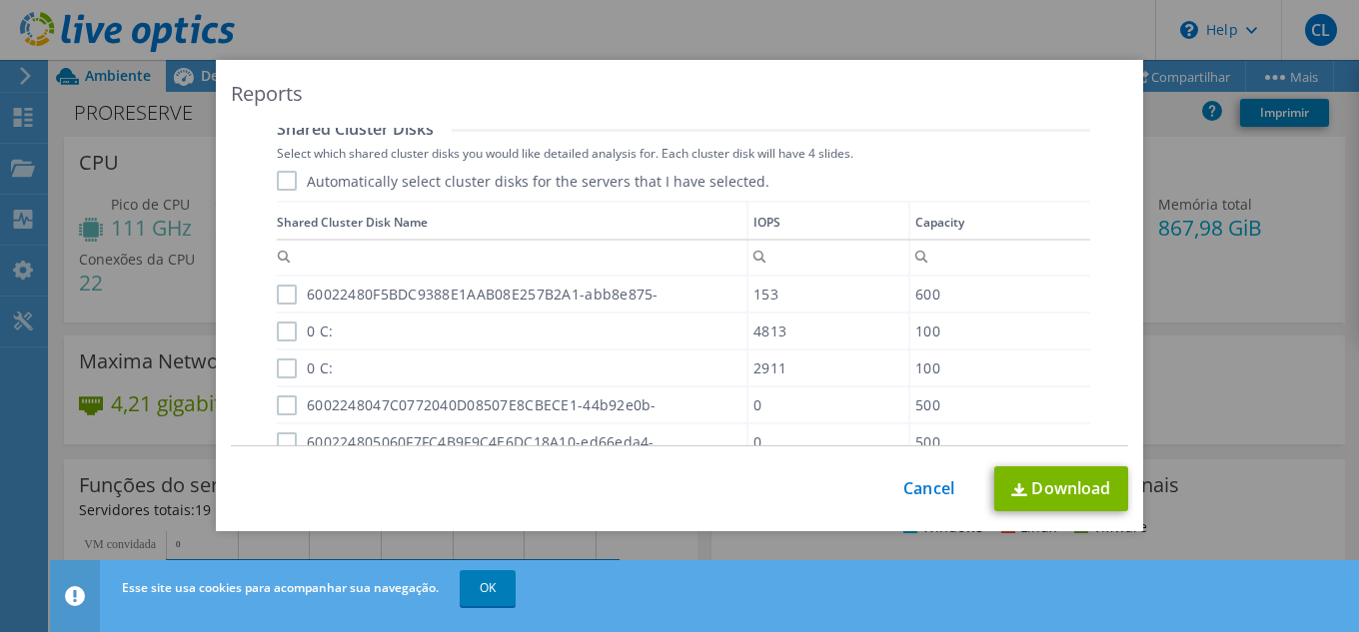
click at [285, 293] on label "60022480F5BDC9388E1AAB08E257B2A1-abb8e875-" at bounding box center [468, 295] width 382 height 20
click at [0, 0] on input "60022480F5BDC9388E1AAB08E257B2A1-abb8e875-" at bounding box center [0, 0] width 0 height 0
click at [277, 337] on label "0 C:" at bounding box center [305, 332] width 56 height 20
click at [0, 0] on input "0 C:" at bounding box center [0, 0] width 0 height 0
click at [279, 368] on label "0 C:" at bounding box center [305, 369] width 56 height 20
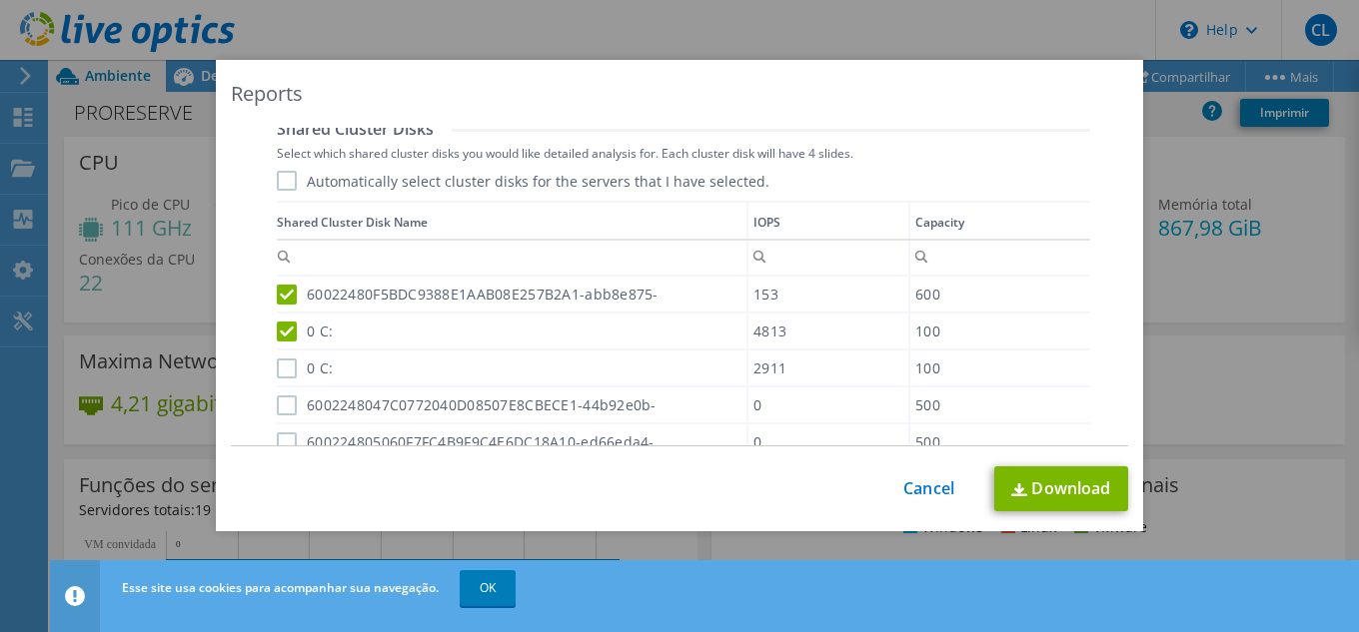
click at [0, 0] on input "0 C:" at bounding box center [0, 0] width 0 height 0
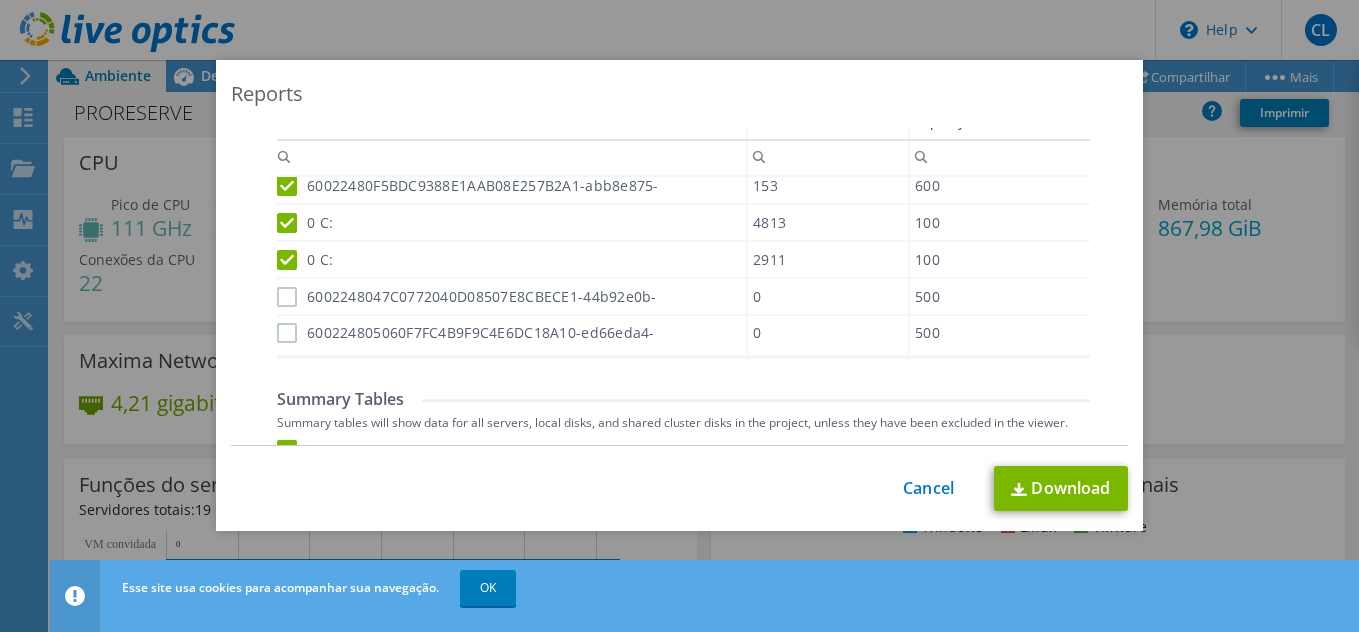
click at [289, 293] on label "6002248047C0772040D08507E8CBECE1-44b92e0b-" at bounding box center [467, 297] width 380 height 20
click at [0, 0] on input "6002248047C0772040D08507E8CBECE1-44b92e0b-" at bounding box center [0, 0] width 0 height 0
click at [281, 337] on label "600224805060F7FC4B9F9C4E6DC18A10-ed66eda4-" at bounding box center [466, 334] width 378 height 20
click at [0, 0] on input "600224805060F7FC4B9F9C4E6DC18A10-ed66eda4-" at bounding box center [0, 0] width 0 height 0
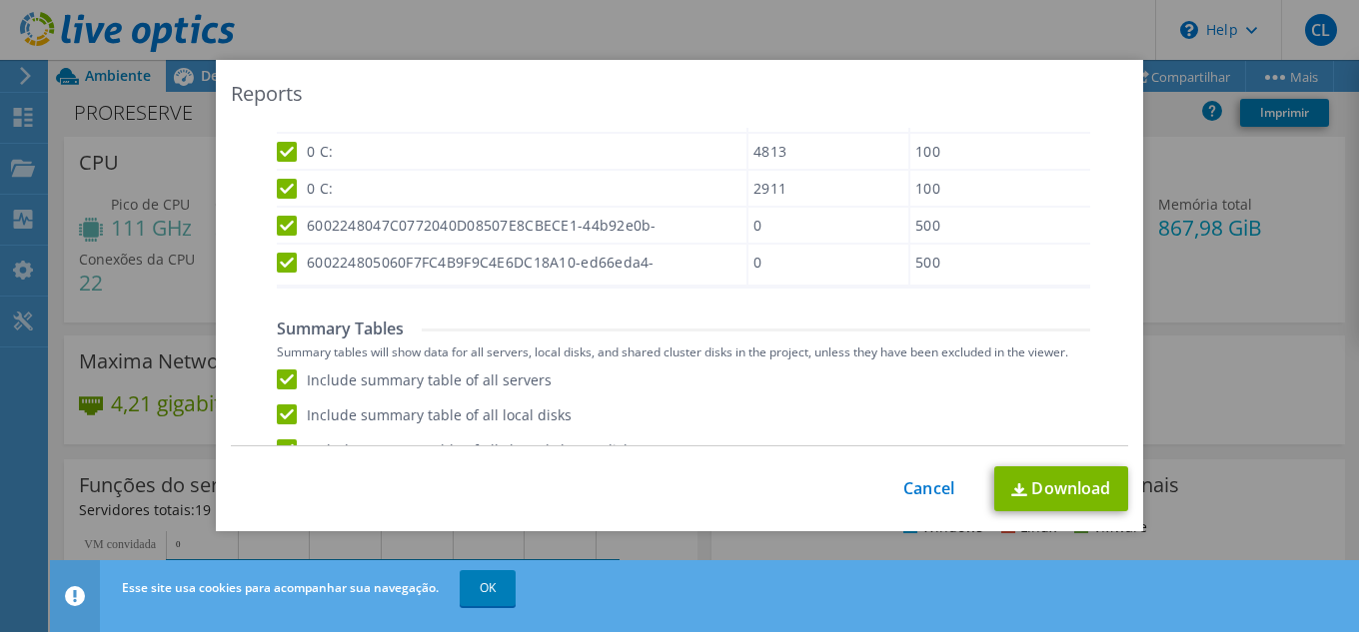
scroll to position [1276, 0]
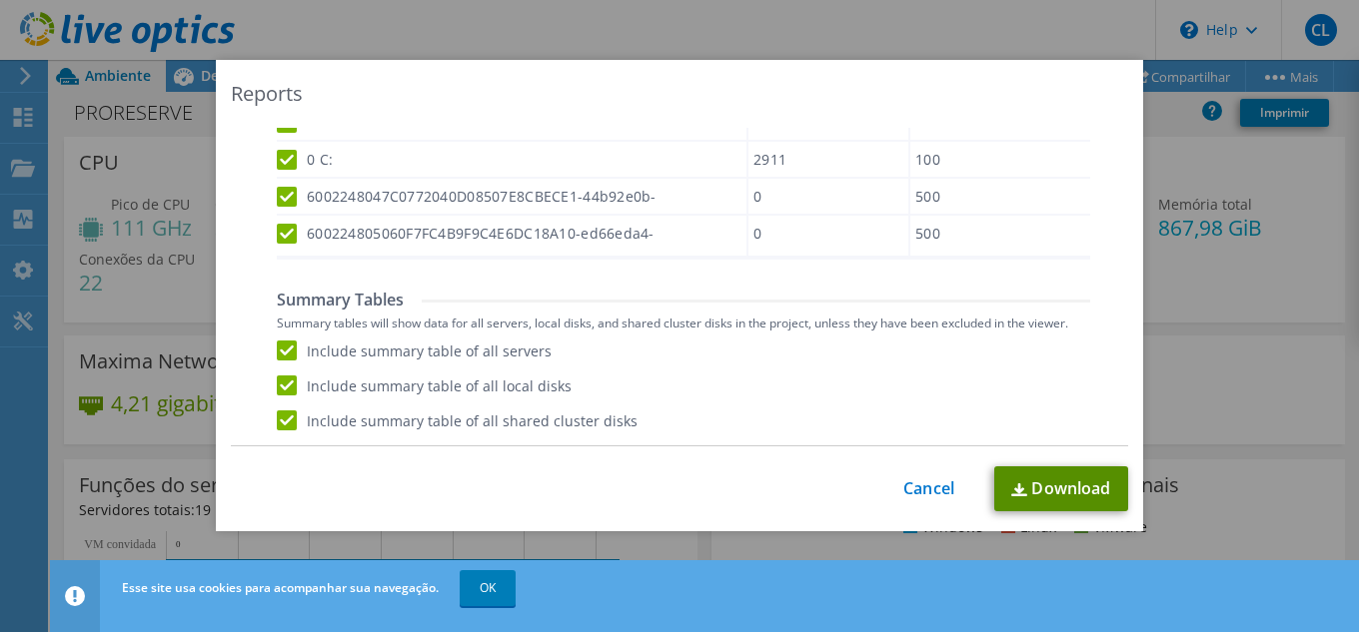
click at [1016, 488] on img at bounding box center [1019, 490] width 16 height 13
